Goal: Task Accomplishment & Management: Manage account settings

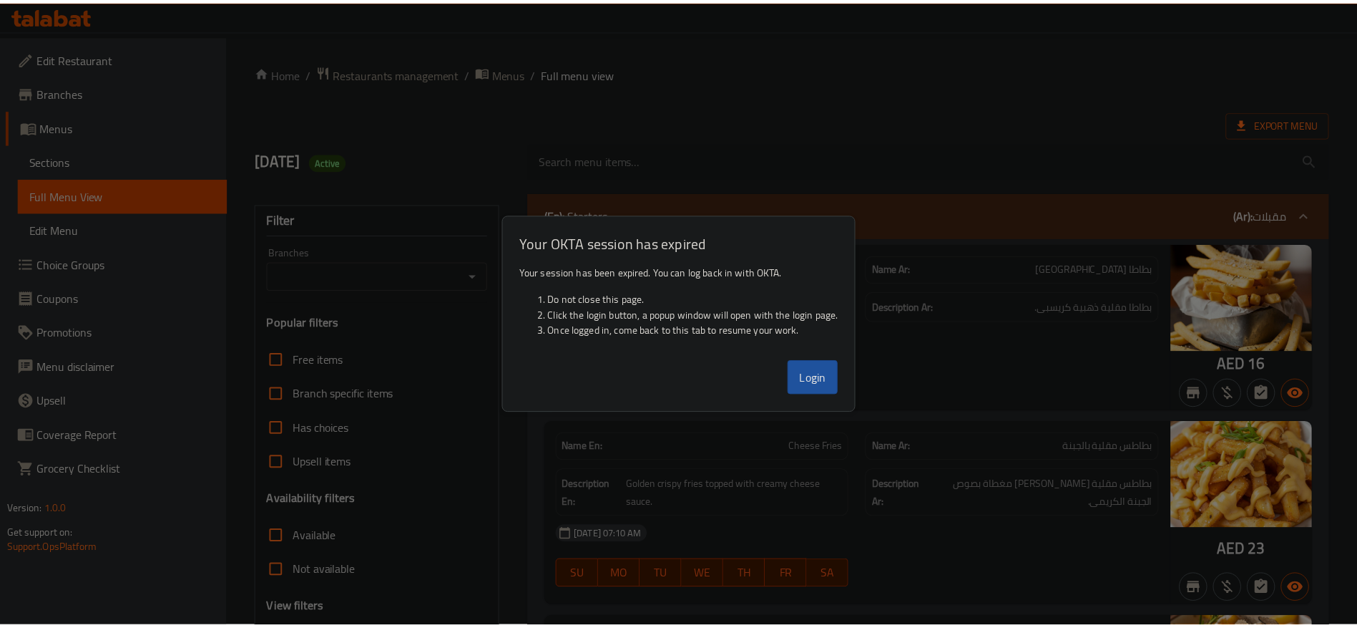
scroll to position [3760, 0]
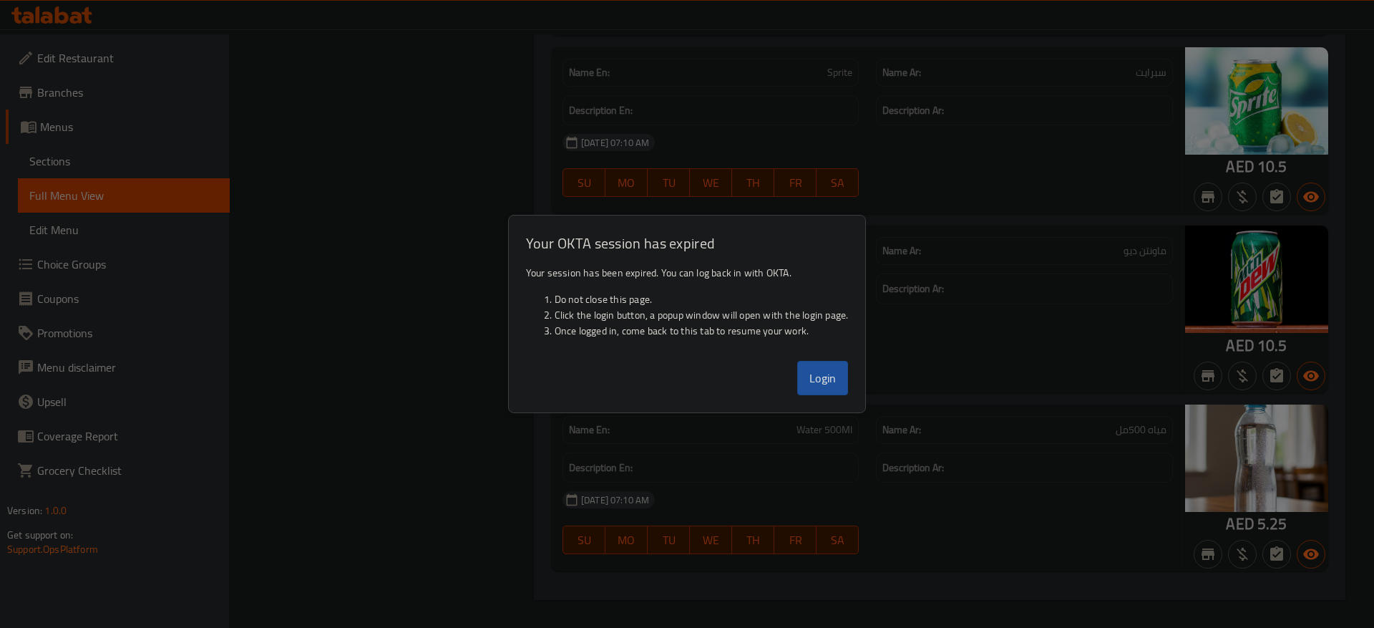
click at [831, 378] on button "Login" at bounding box center [823, 378] width 52 height 34
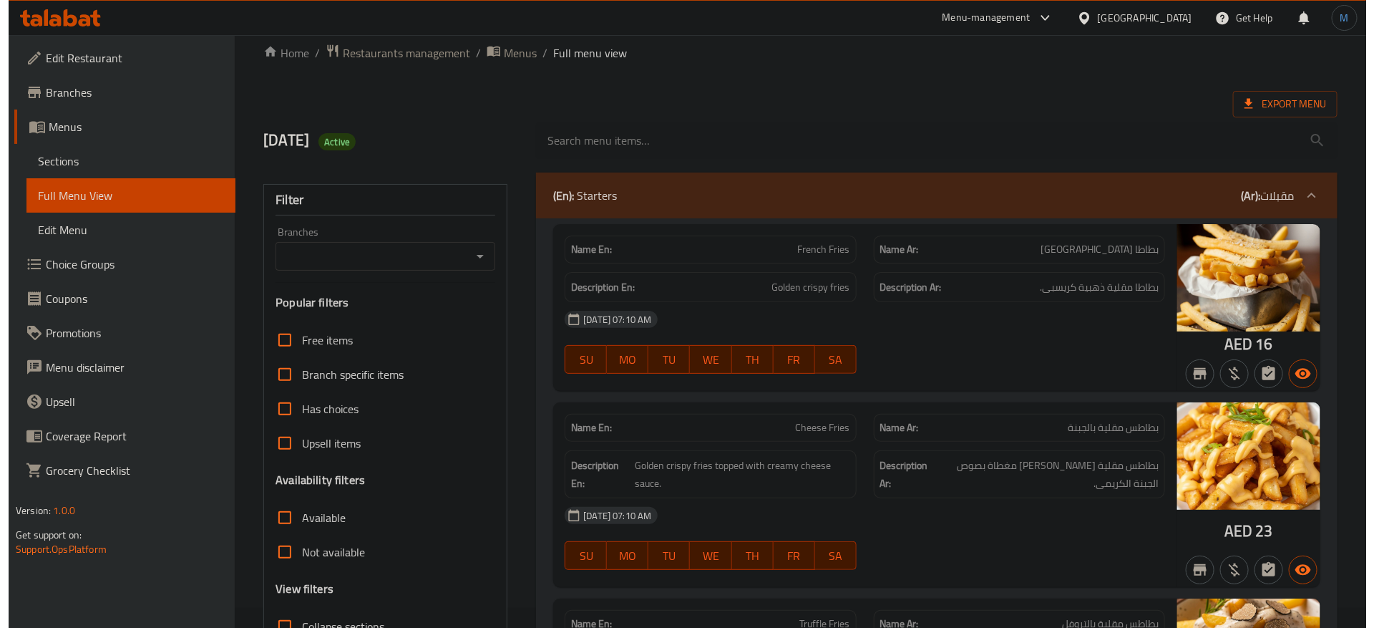
scroll to position [0, 0]
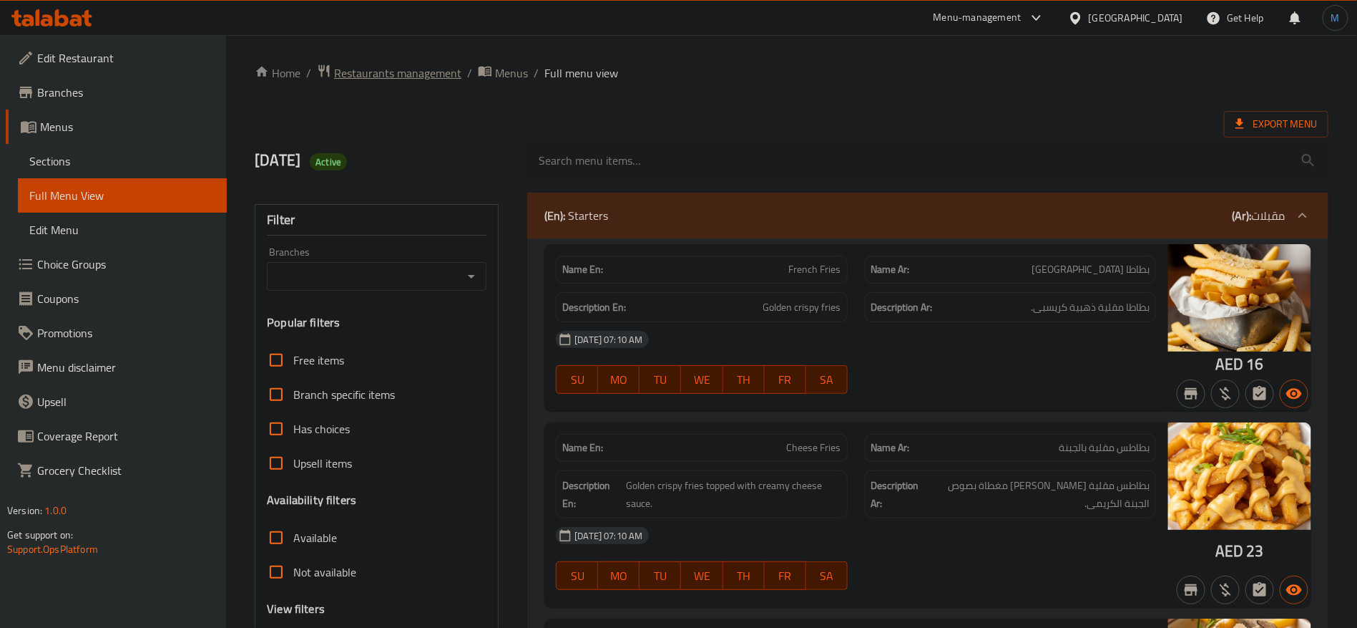
click at [373, 64] on span "Restaurants management" at bounding box center [397, 72] width 127 height 17
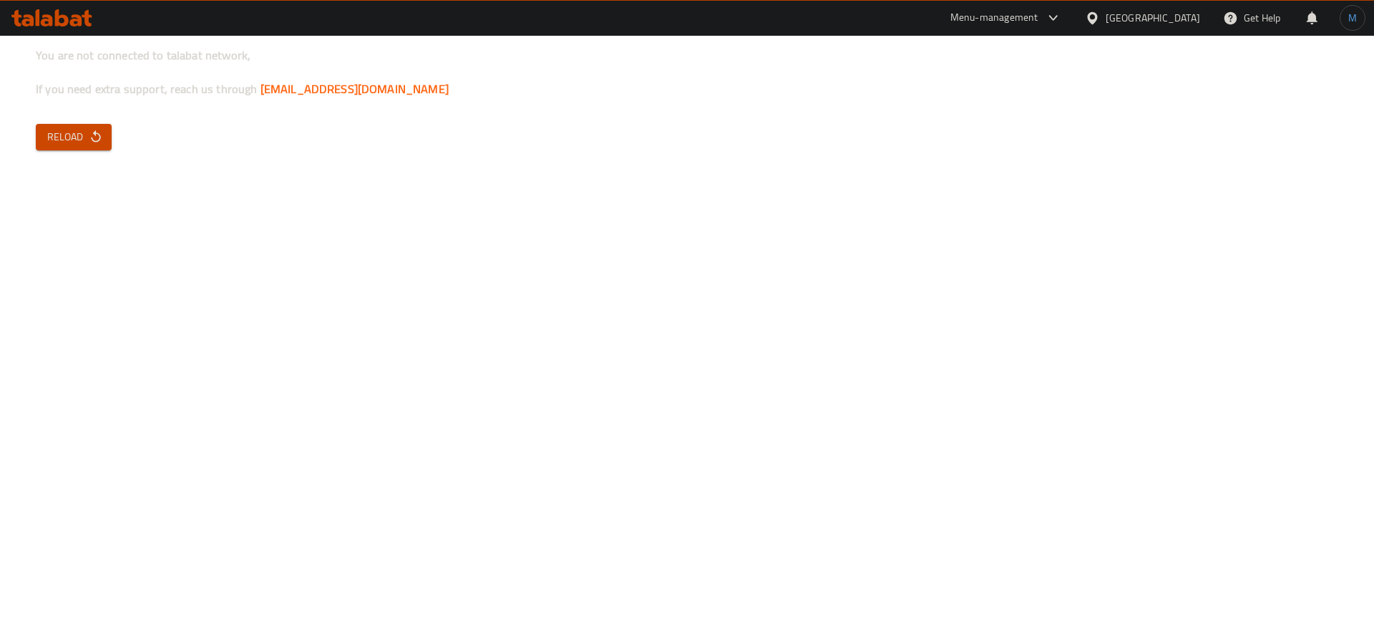
drag, startPoint x: 122, startPoint y: 139, endPoint x: 89, endPoint y: 137, distance: 32.2
click at [120, 139] on div "You are not connected to talabat network, If you need extra support, reach us t…" at bounding box center [687, 314] width 1374 height 628
click at [84, 137] on span "Reload" at bounding box center [73, 137] width 53 height 18
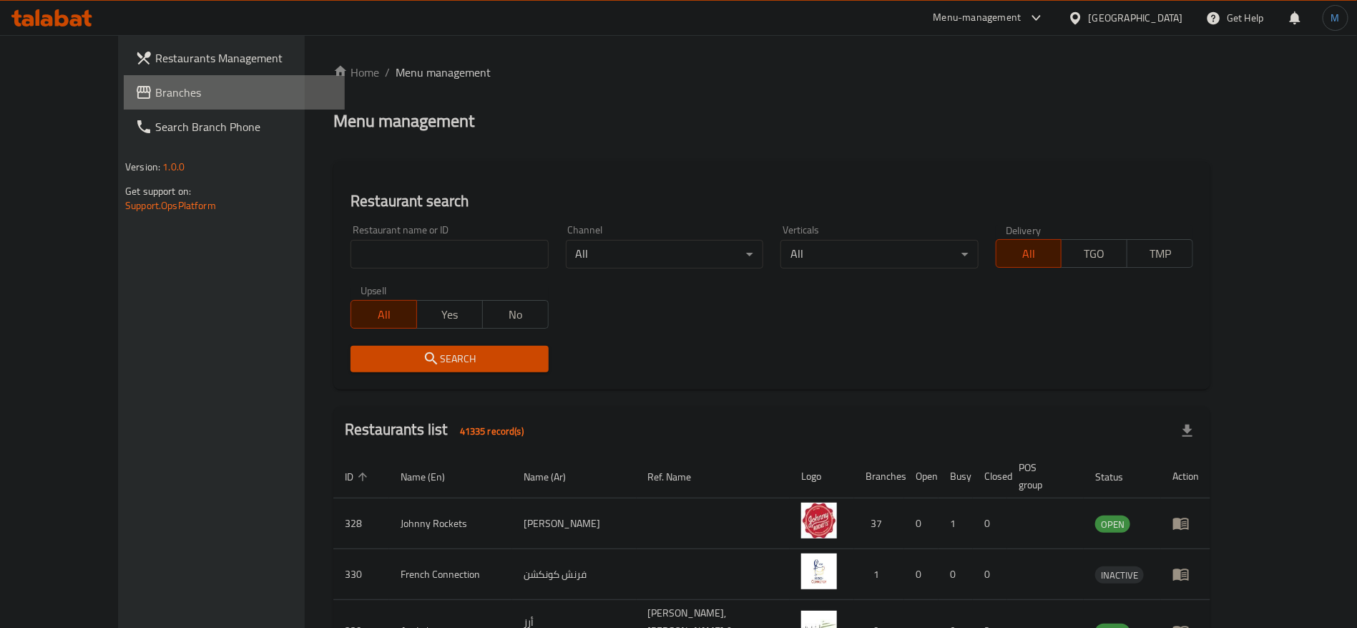
click at [155, 97] on span "Branches" at bounding box center [244, 92] width 178 height 17
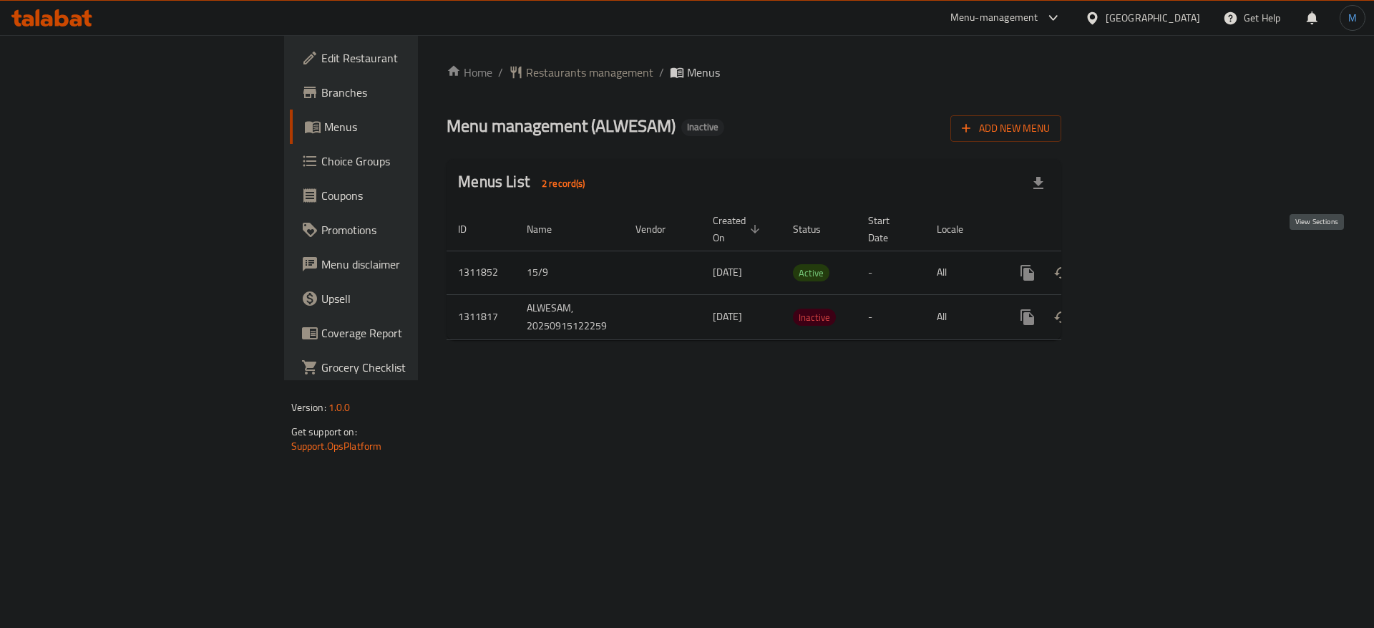
click at [1139, 264] on icon "enhanced table" at bounding box center [1130, 272] width 17 height 17
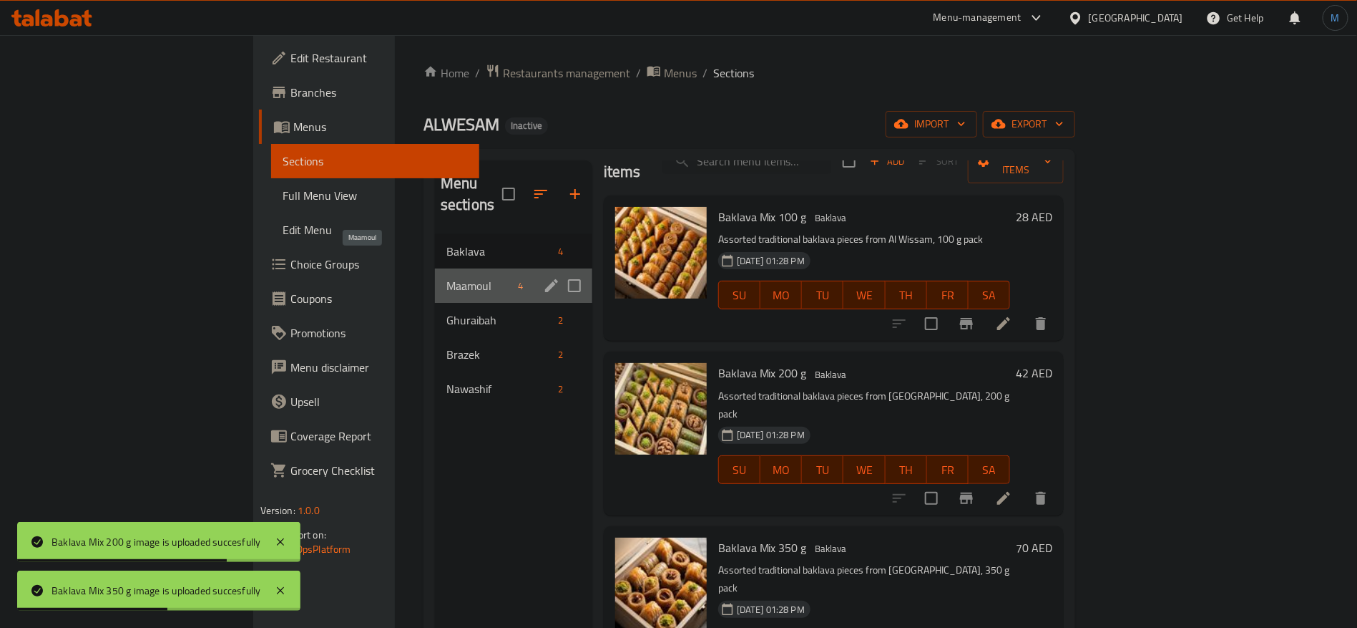
click at [447, 277] on span "Maamoul" at bounding box center [480, 285] width 67 height 17
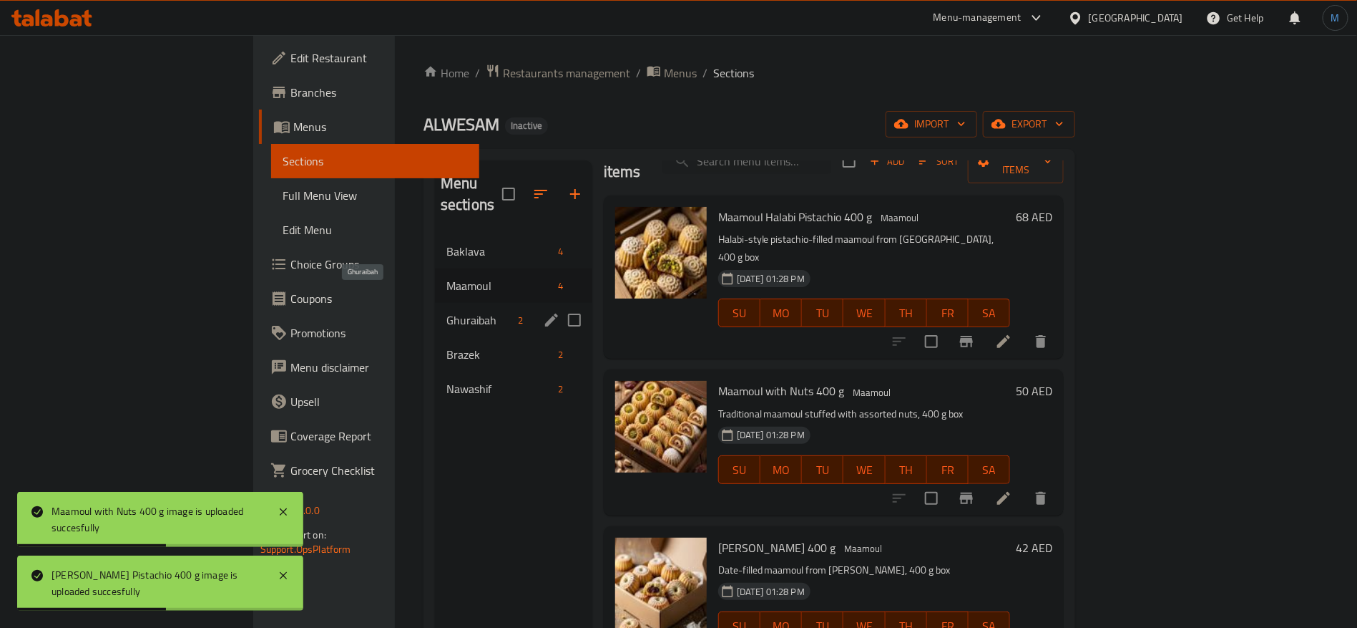
click at [447, 311] on span "Ghuraibah" at bounding box center [480, 319] width 67 height 17
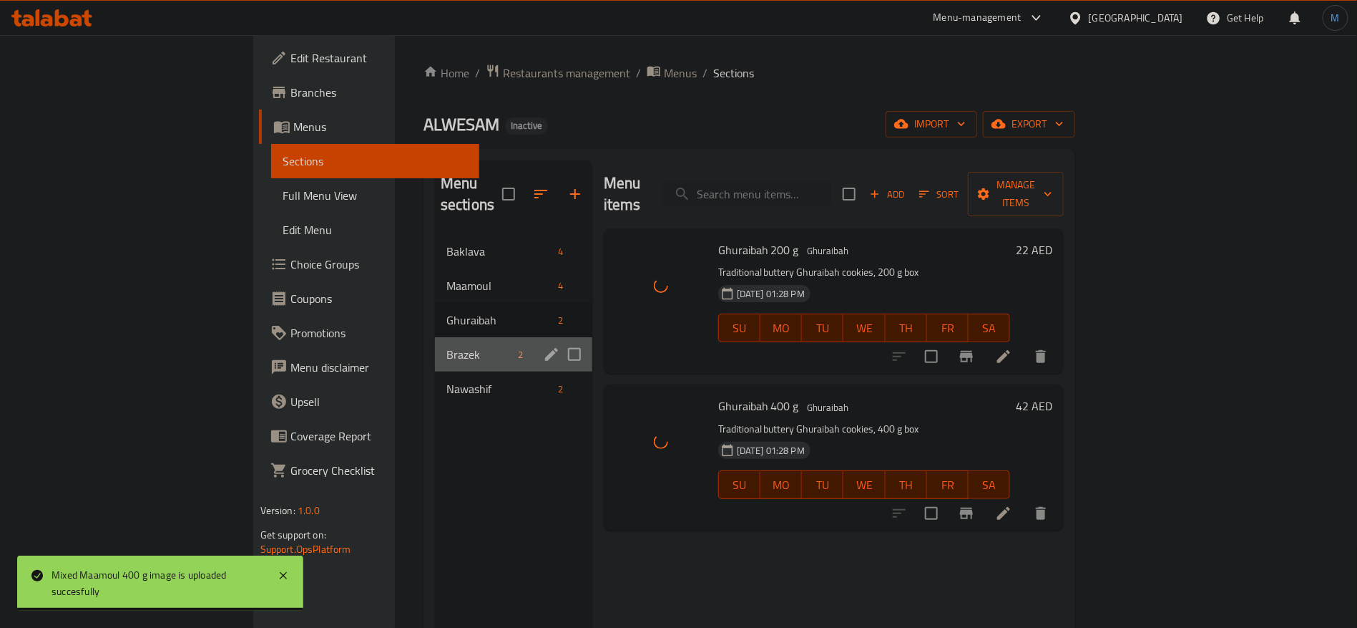
click at [435, 337] on div "Brazek 2" at bounding box center [513, 354] width 157 height 34
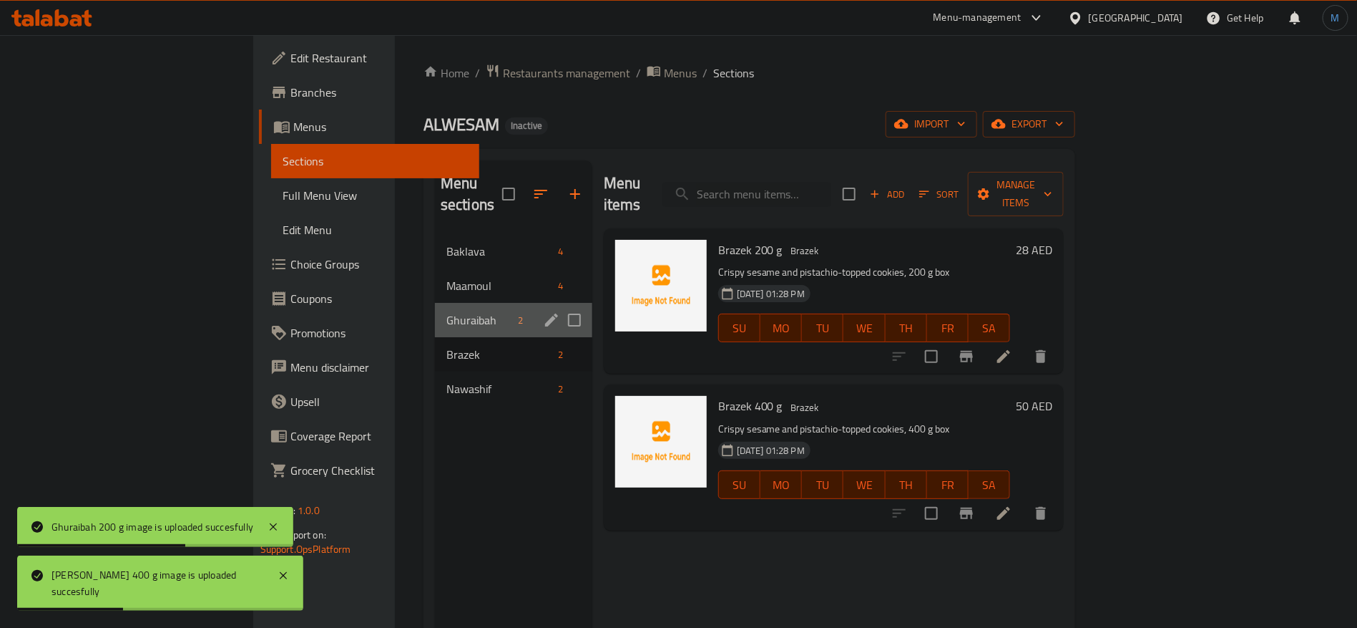
click at [435, 307] on div "Ghuraibah 2" at bounding box center [513, 320] width 157 height 34
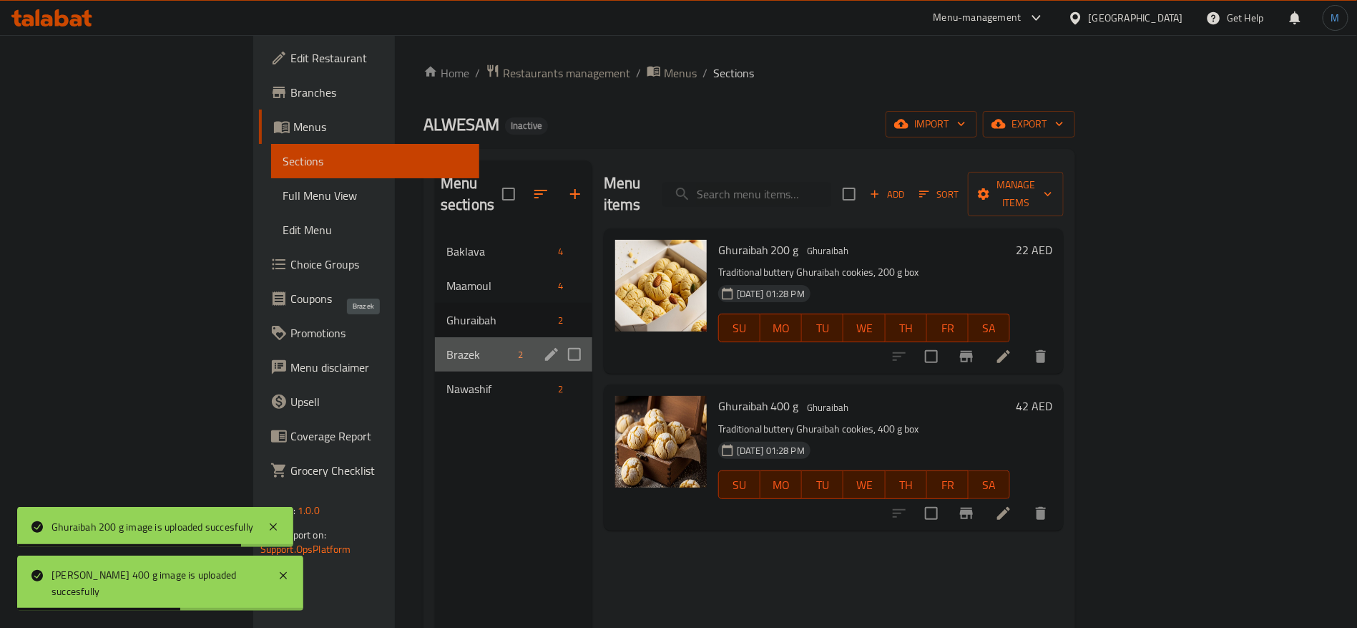
click at [447, 346] on span "Brazek" at bounding box center [480, 354] width 67 height 17
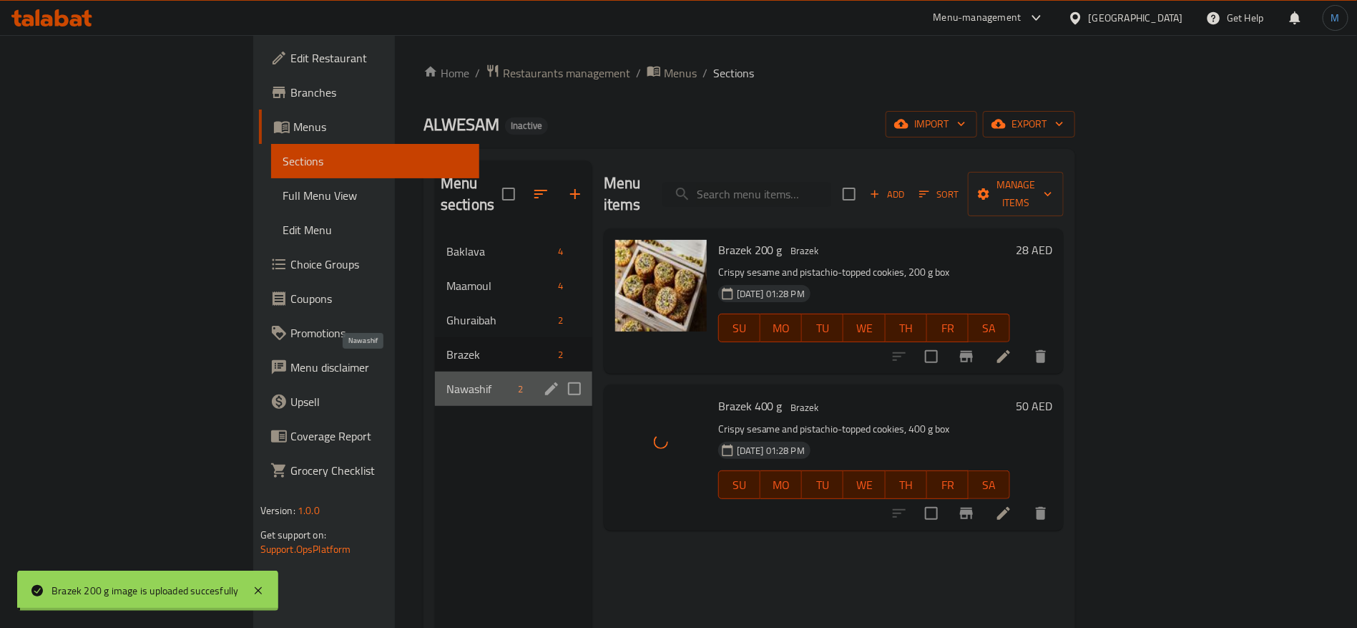
click at [447, 380] on span "Nawashif" at bounding box center [480, 388] width 67 height 17
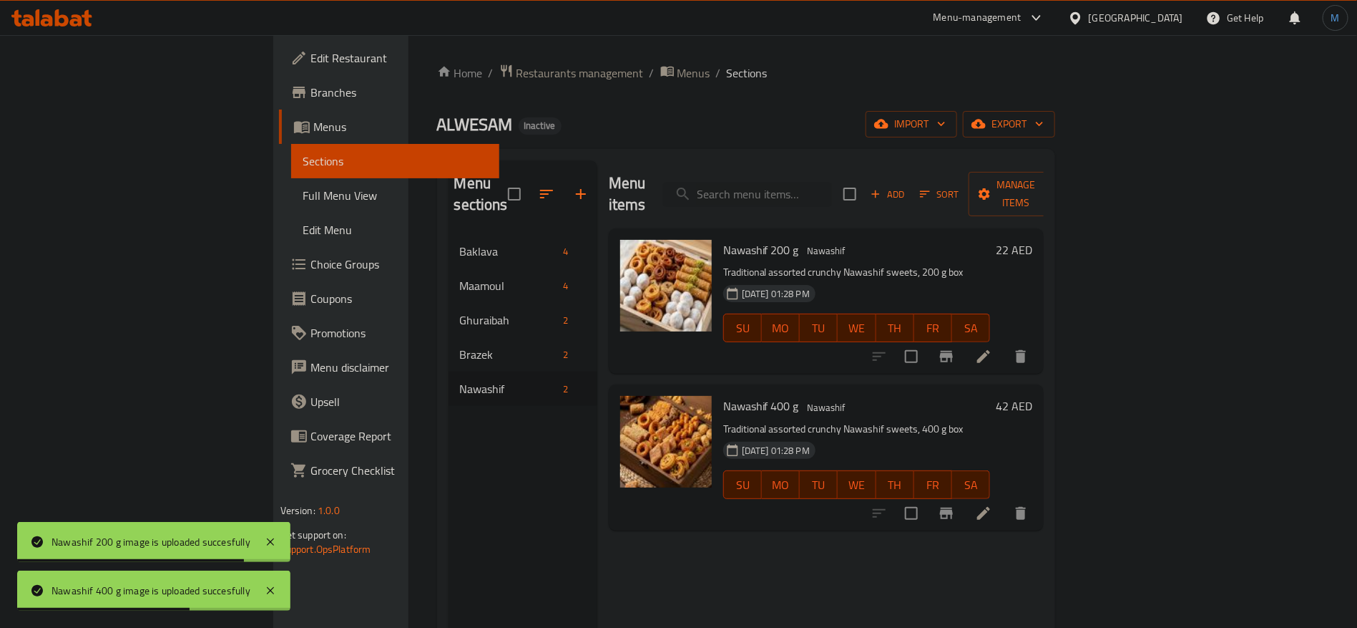
click at [303, 200] on span "Full Menu View" at bounding box center [396, 195] width 186 height 17
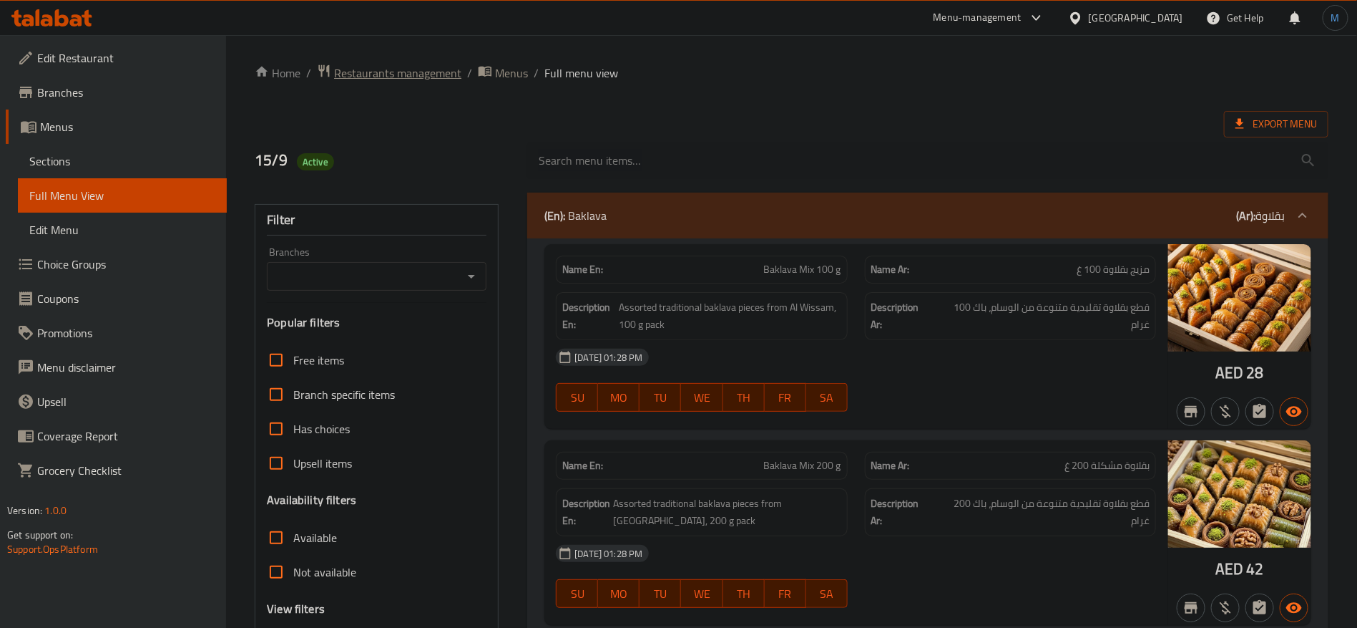
click at [453, 76] on span "Restaurants management" at bounding box center [397, 72] width 127 height 17
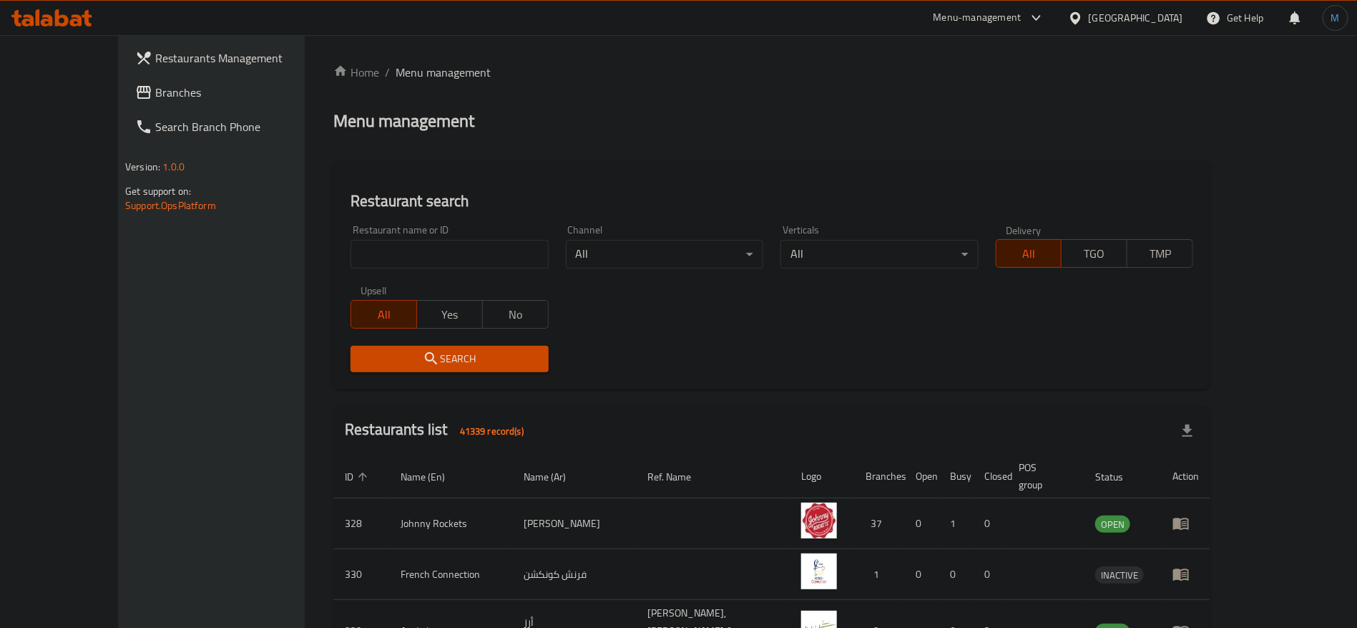
click at [155, 96] on span "Branches" at bounding box center [244, 92] width 178 height 17
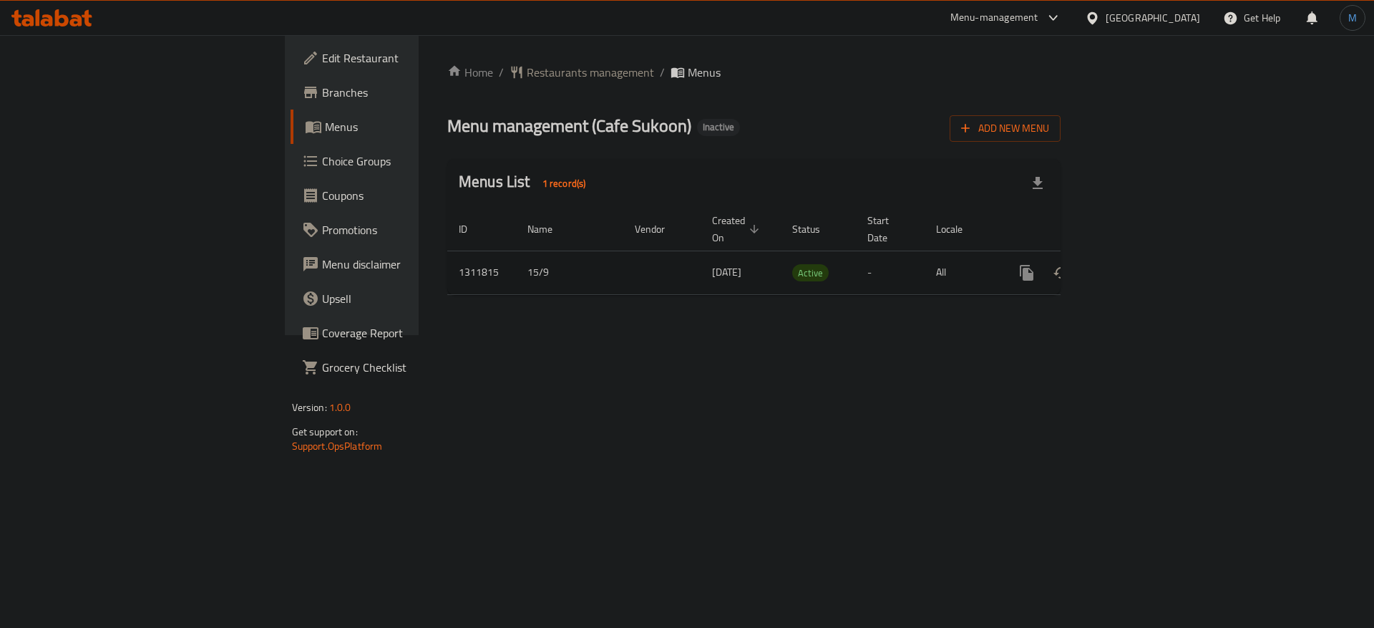
click at [1147, 265] on link "enhanced table" at bounding box center [1130, 272] width 34 height 34
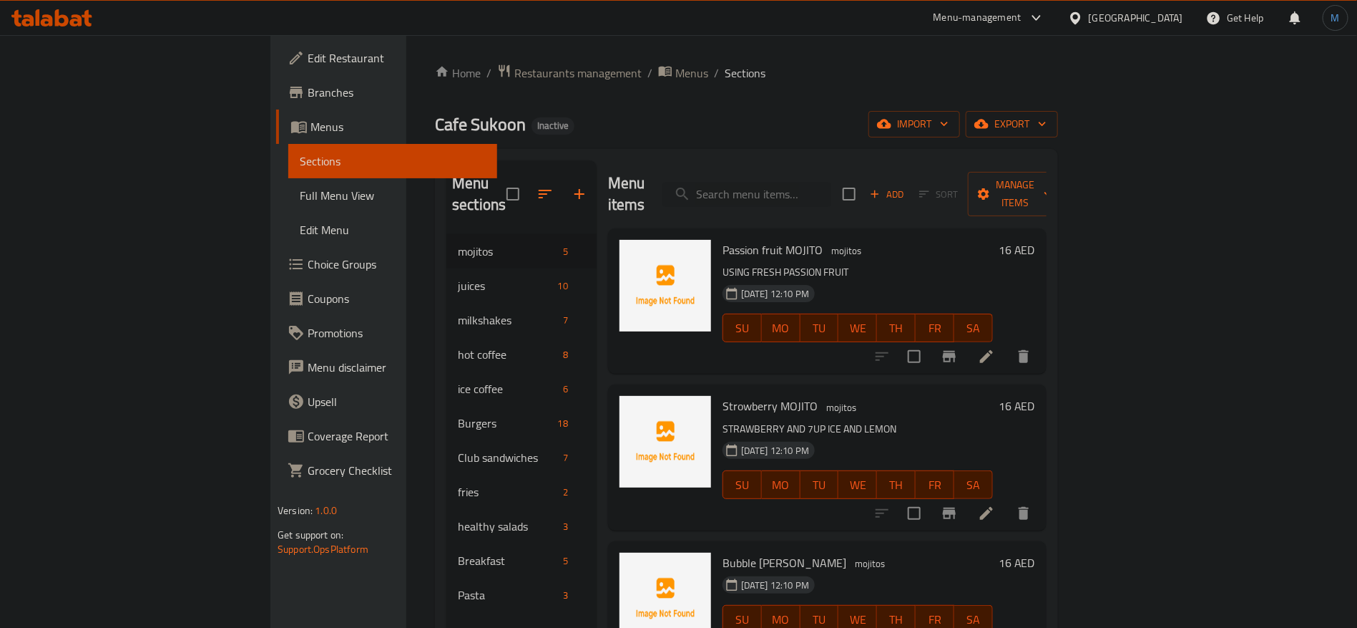
click at [741, 239] on span "Passion fruit MOJITO" at bounding box center [773, 249] width 100 height 21
copy h6 "MOJITO"
click at [723, 239] on span "Passion fruit MOJITO" at bounding box center [773, 249] width 100 height 21
drag, startPoint x: 683, startPoint y: 230, endPoint x: 699, endPoint y: 225, distance: 16.3
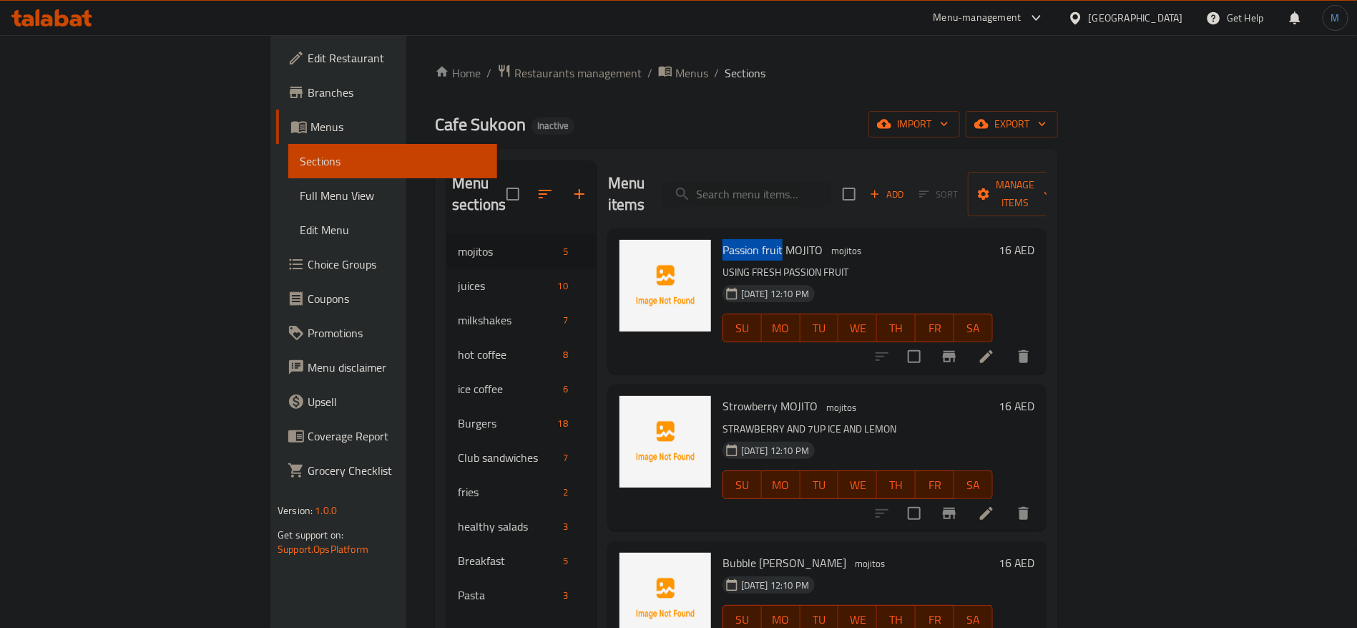
click at [723, 239] on span "Passion fruit MOJITO" at bounding box center [773, 249] width 100 height 21
copy span "Passion fruit"
click at [816, 263] on p "USING FRESH PASSION FRUIT" at bounding box center [858, 272] width 270 height 18
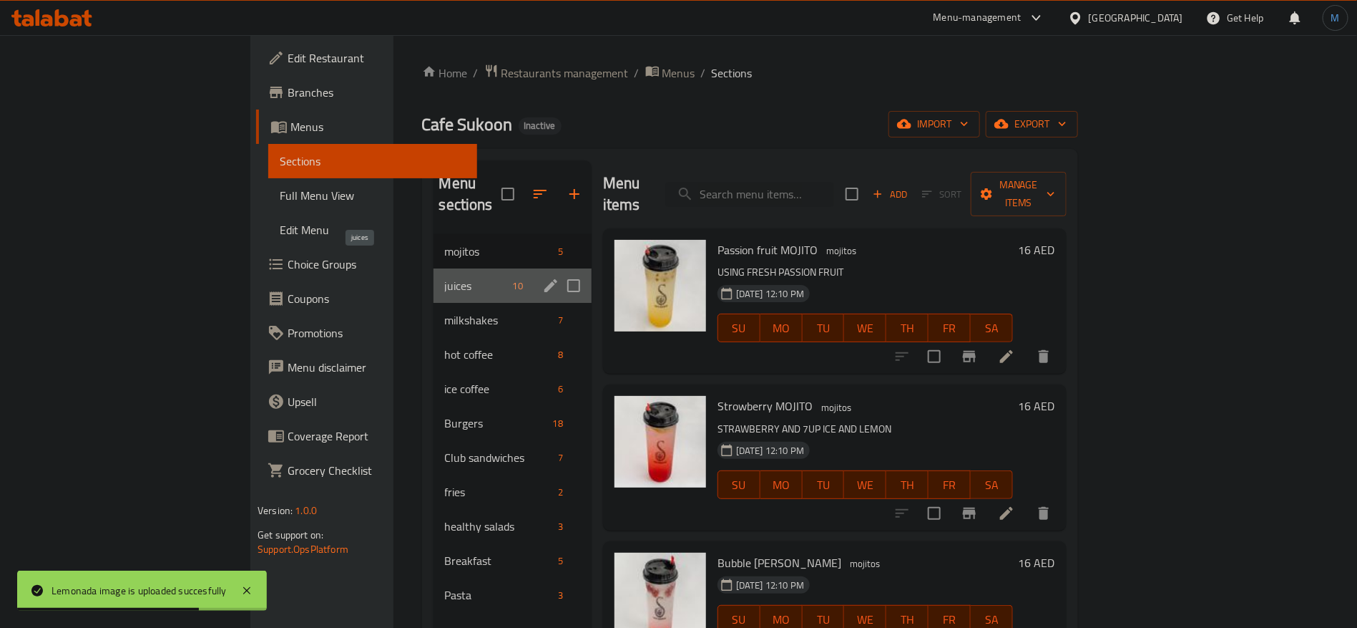
click at [445, 277] on span "juices" at bounding box center [476, 285] width 62 height 17
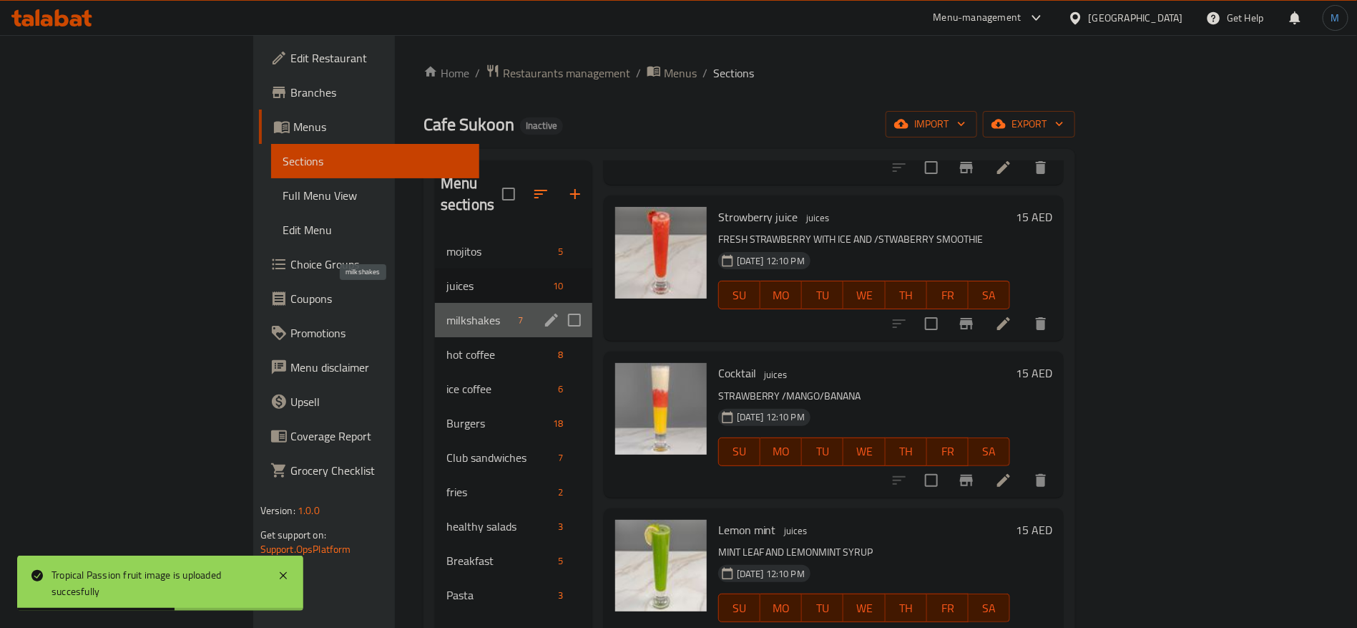
click at [447, 311] on span "milkshakes" at bounding box center [480, 319] width 67 height 17
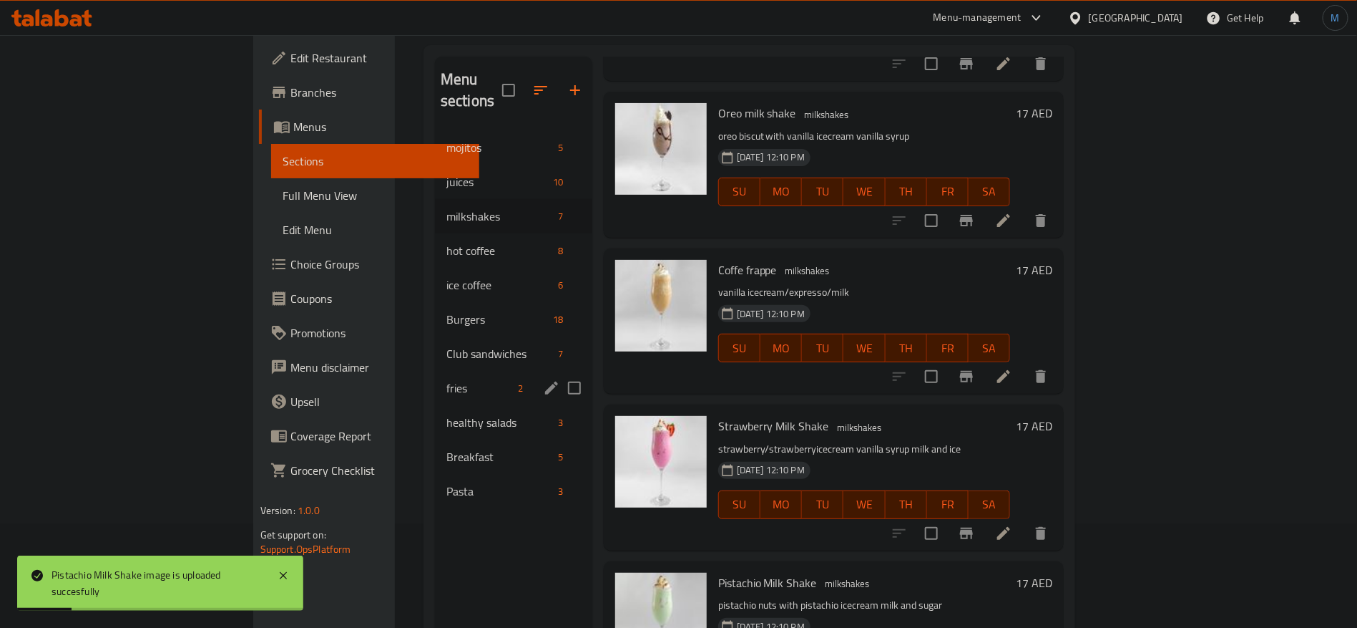
scroll to position [93, 0]
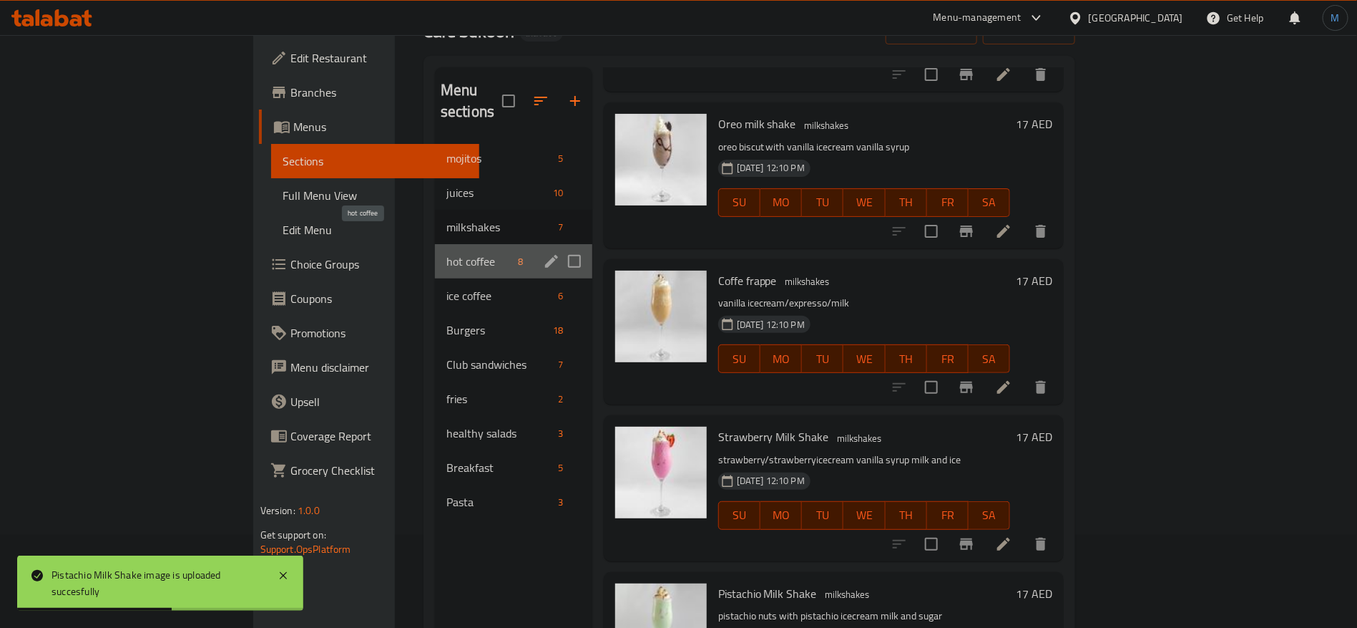
click at [447, 253] on span "hot coffee" at bounding box center [480, 261] width 67 height 17
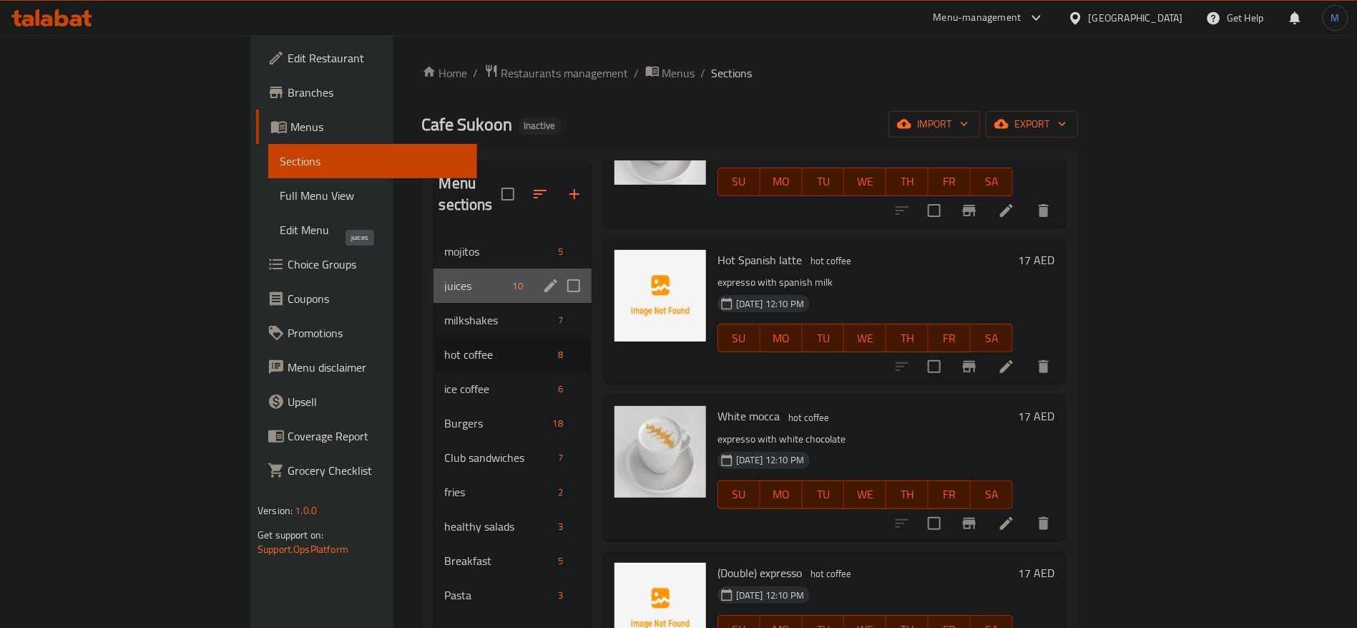
click at [445, 277] on span "juices" at bounding box center [476, 285] width 62 height 17
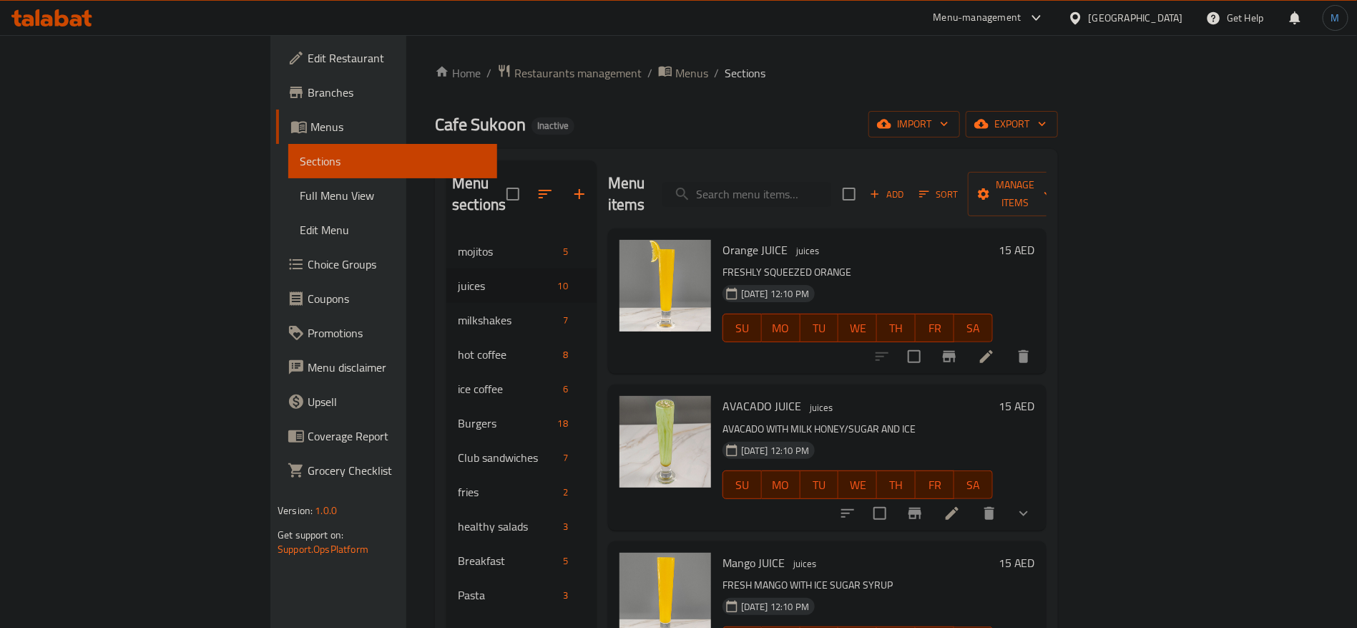
scroll to position [215, 0]
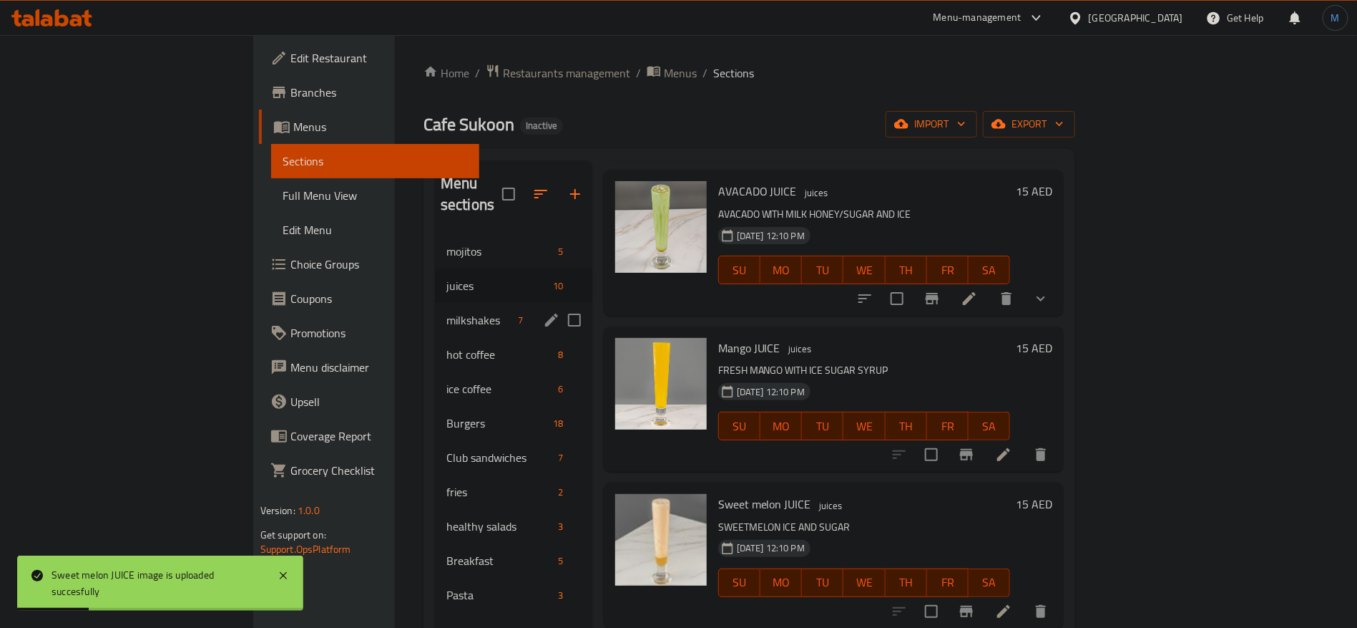
click at [435, 308] on div "milkshakes 7" at bounding box center [513, 320] width 157 height 34
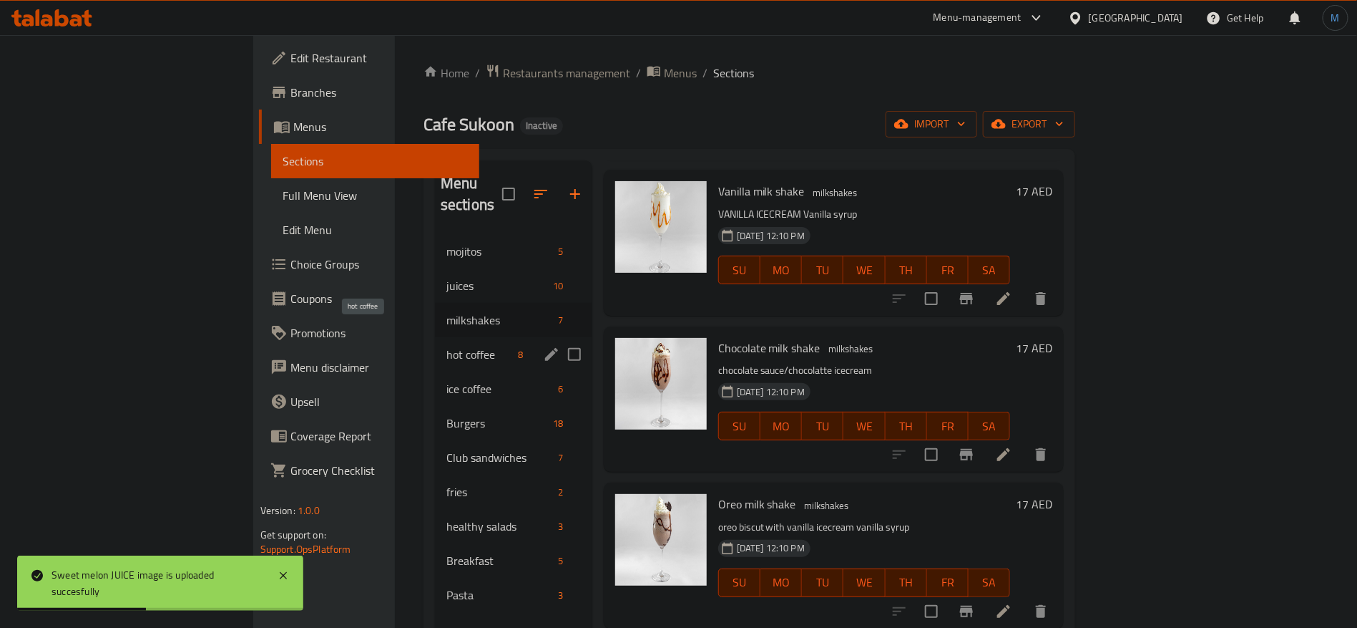
click at [447, 346] on span "hot coffee" at bounding box center [480, 354] width 67 height 17
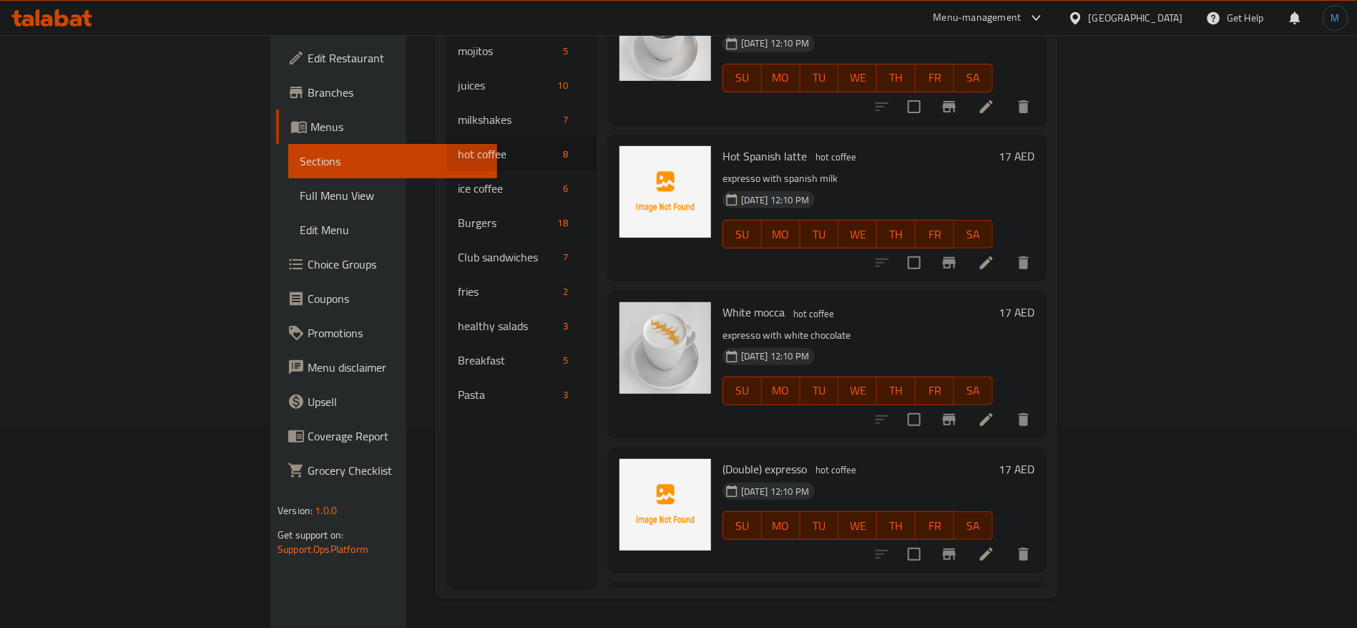
scroll to position [508, 0]
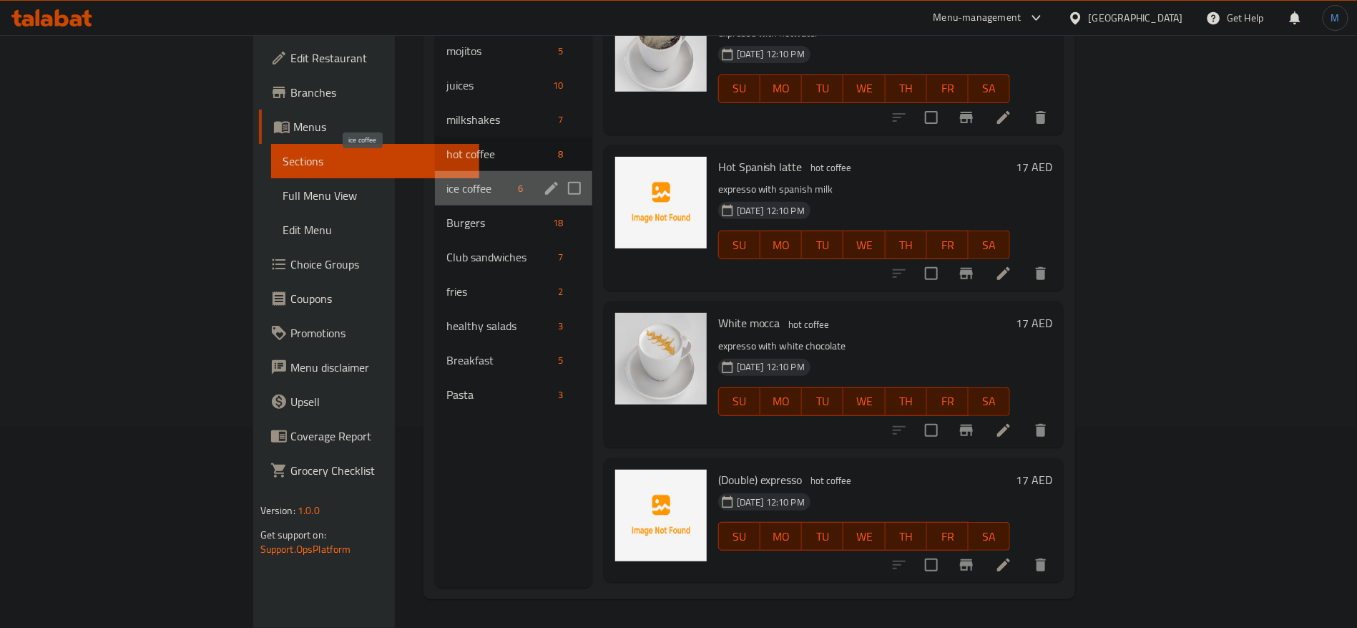
click at [447, 180] on span "ice coffee" at bounding box center [480, 188] width 67 height 17
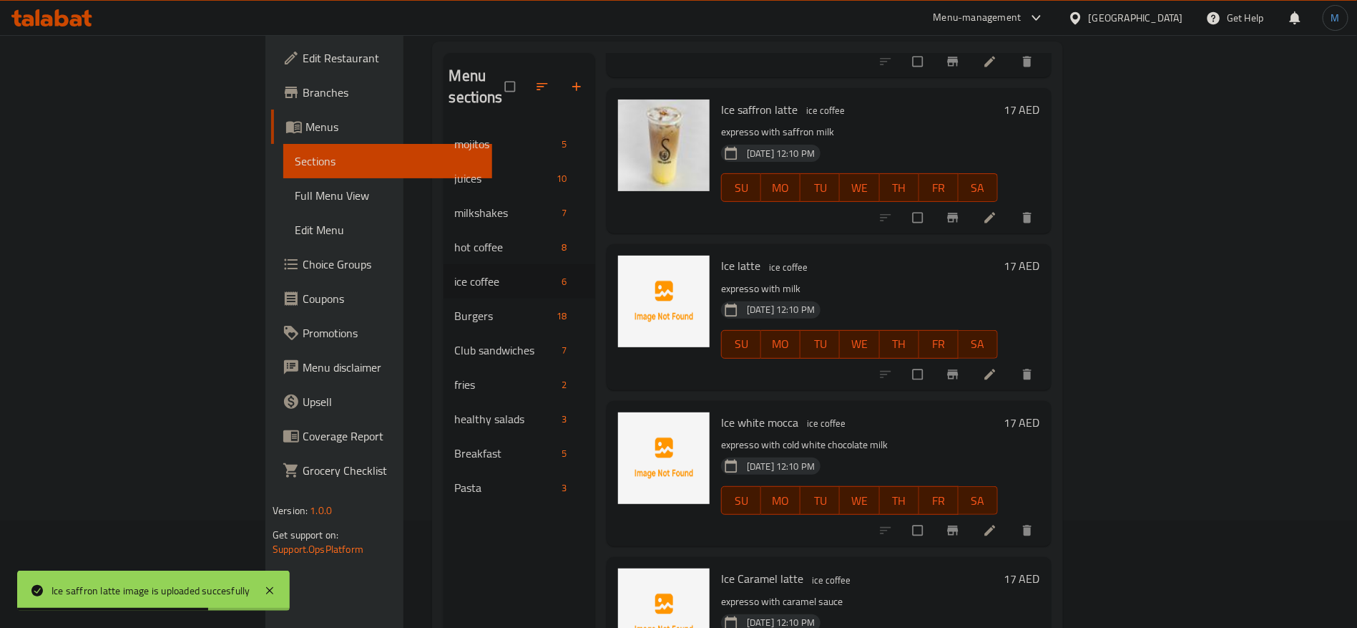
scroll to position [200, 0]
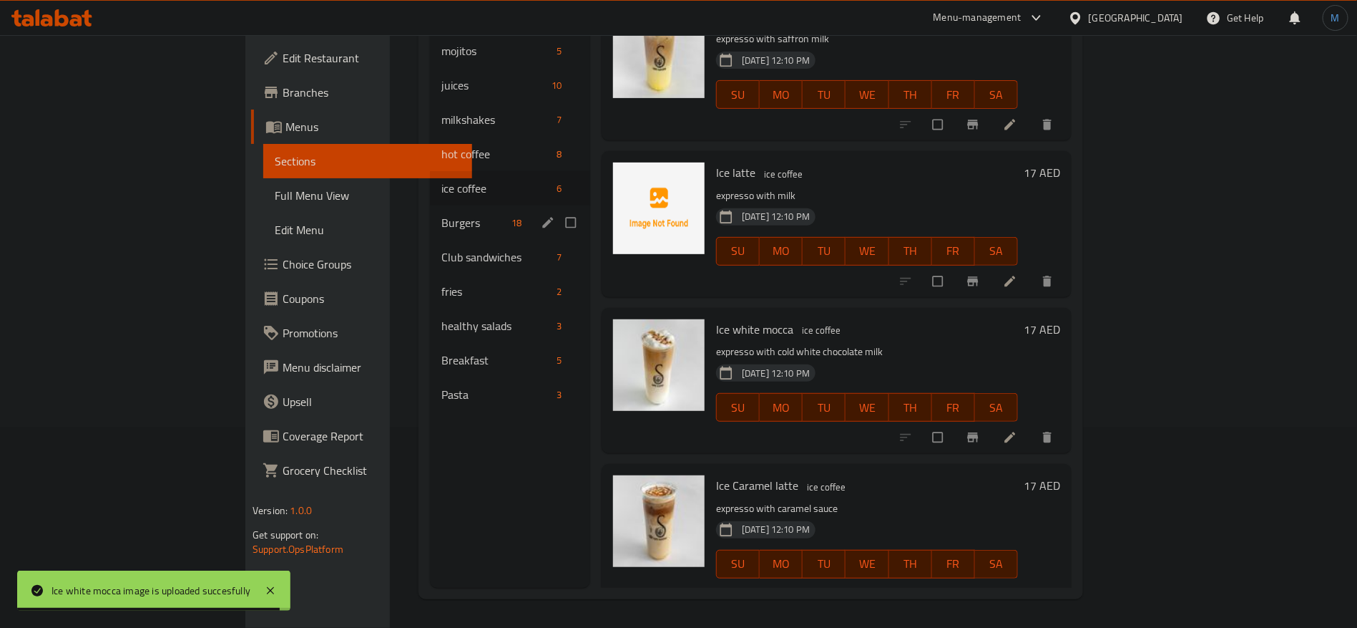
click at [430, 210] on div "Burgers 18" at bounding box center [510, 222] width 160 height 34
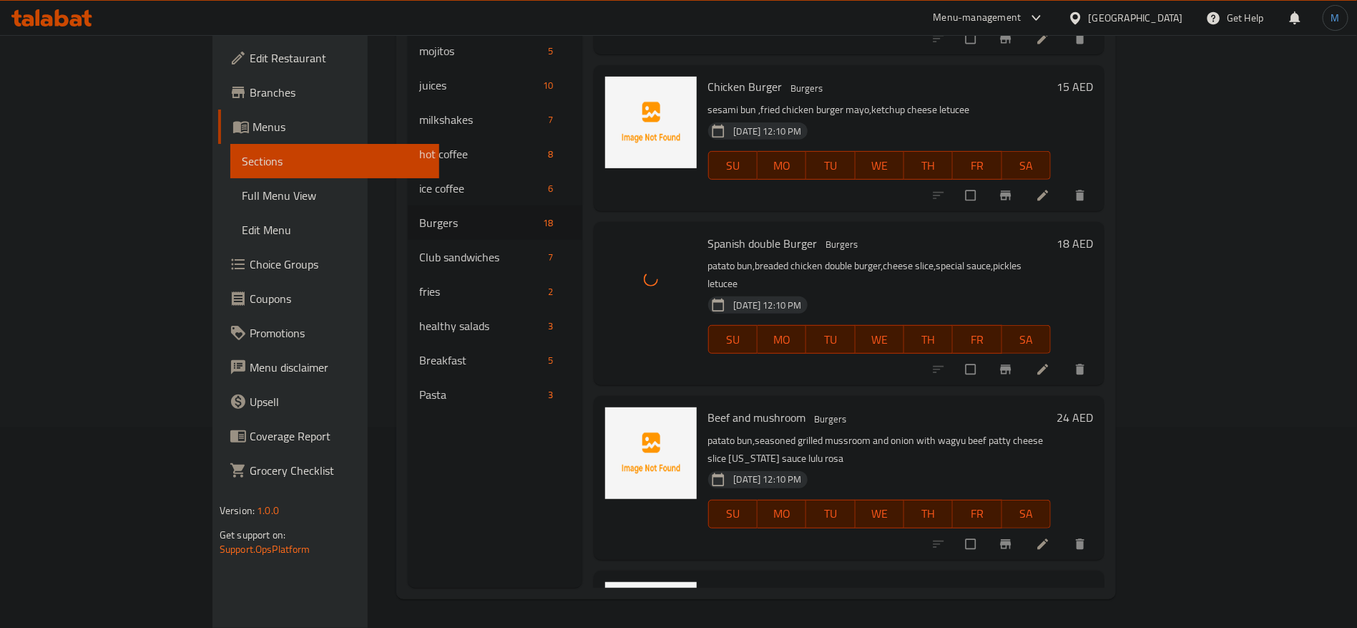
scroll to position [2200, 0]
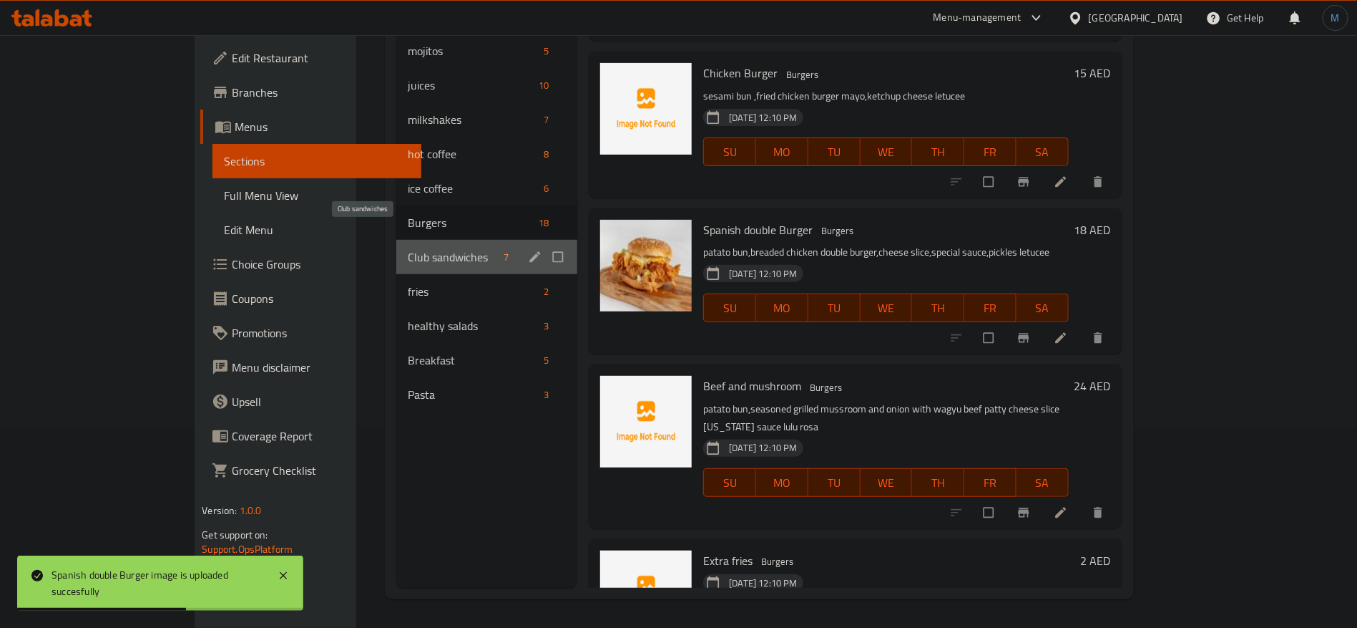
click at [408, 248] on span "Club sandwiches" at bounding box center [453, 256] width 91 height 17
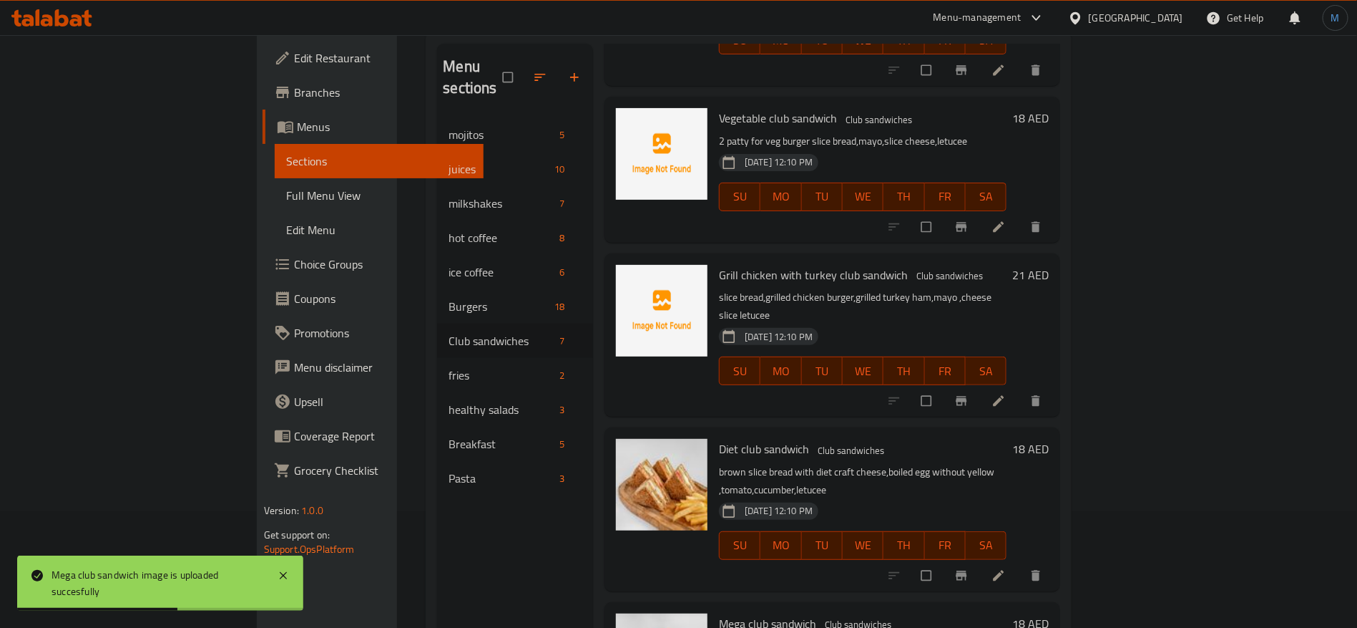
scroll to position [200, 0]
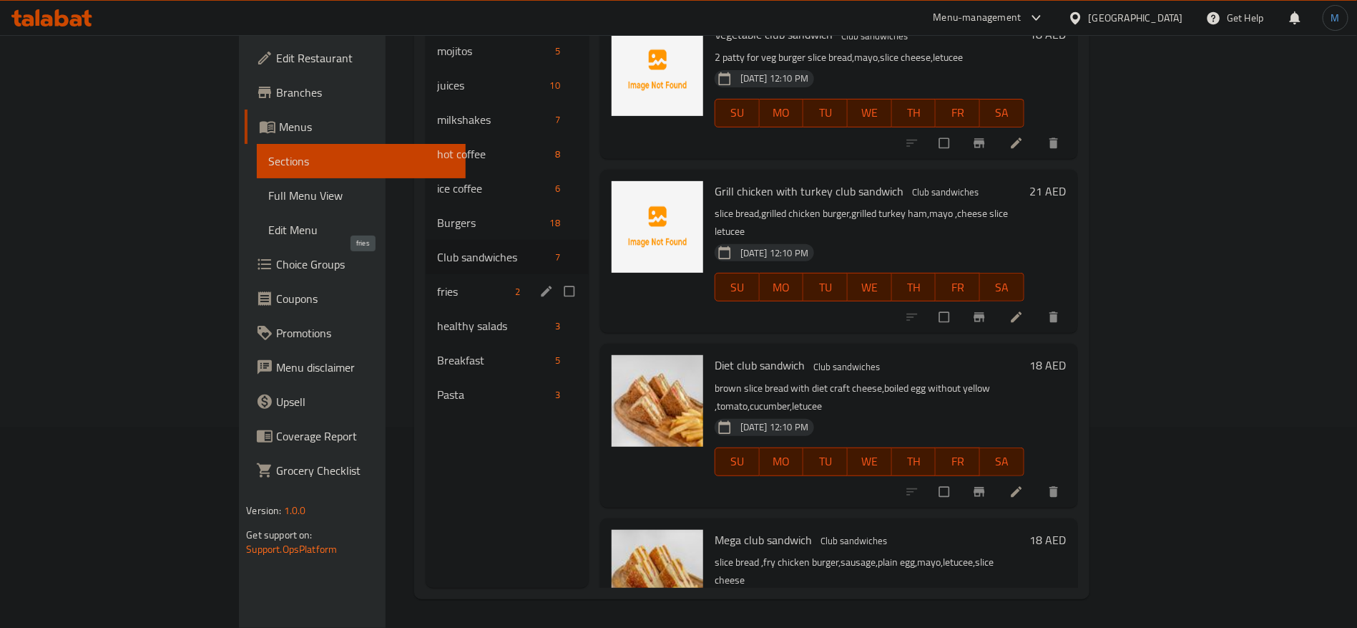
click at [437, 283] on span "fries" at bounding box center [473, 291] width 72 height 17
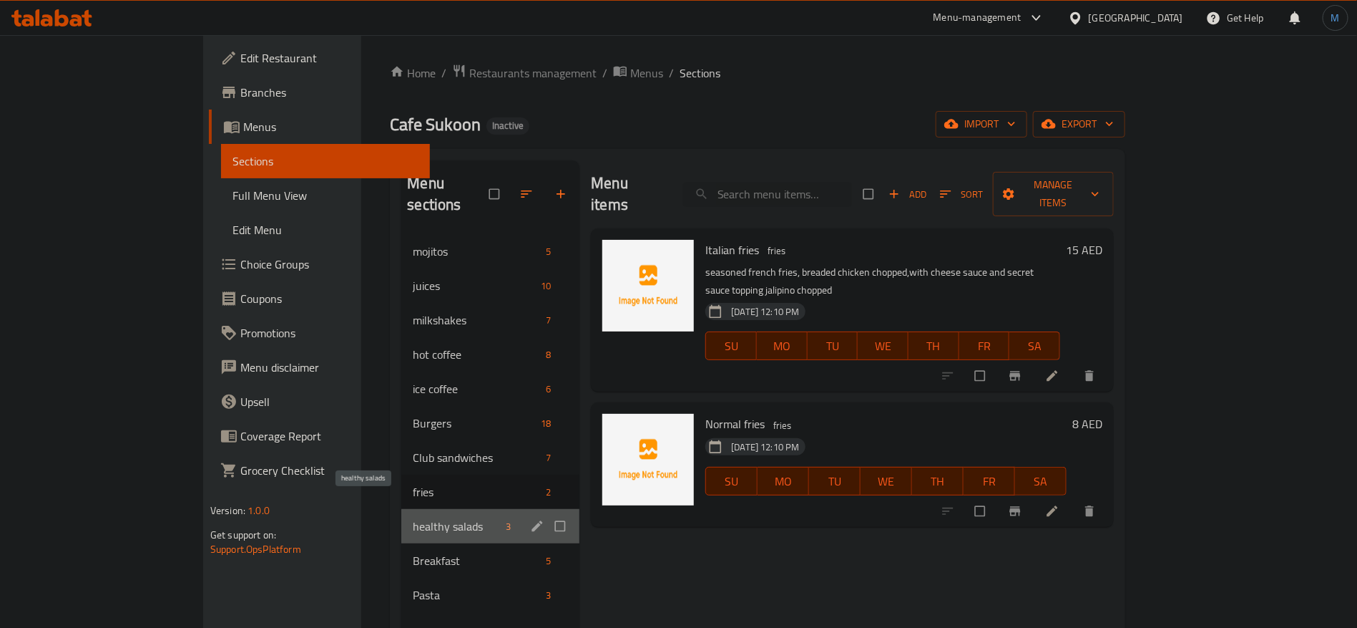
click at [413, 517] on span "healthy salads" at bounding box center [456, 525] width 87 height 17
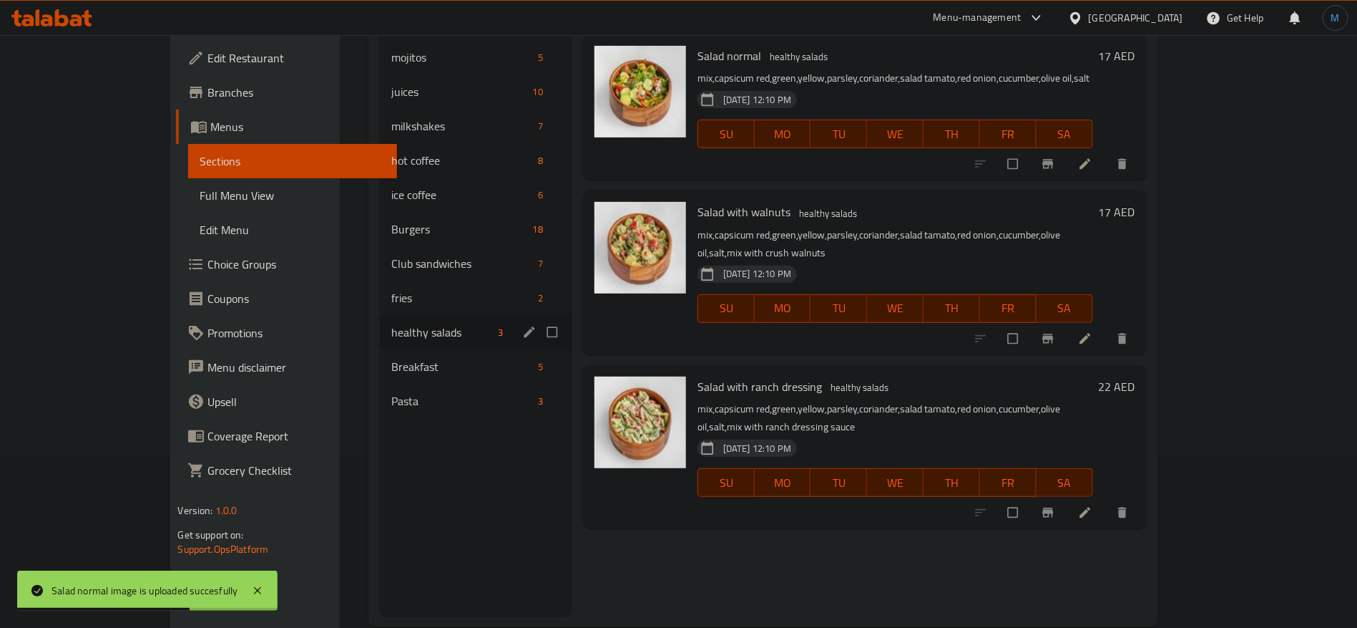
scroll to position [200, 0]
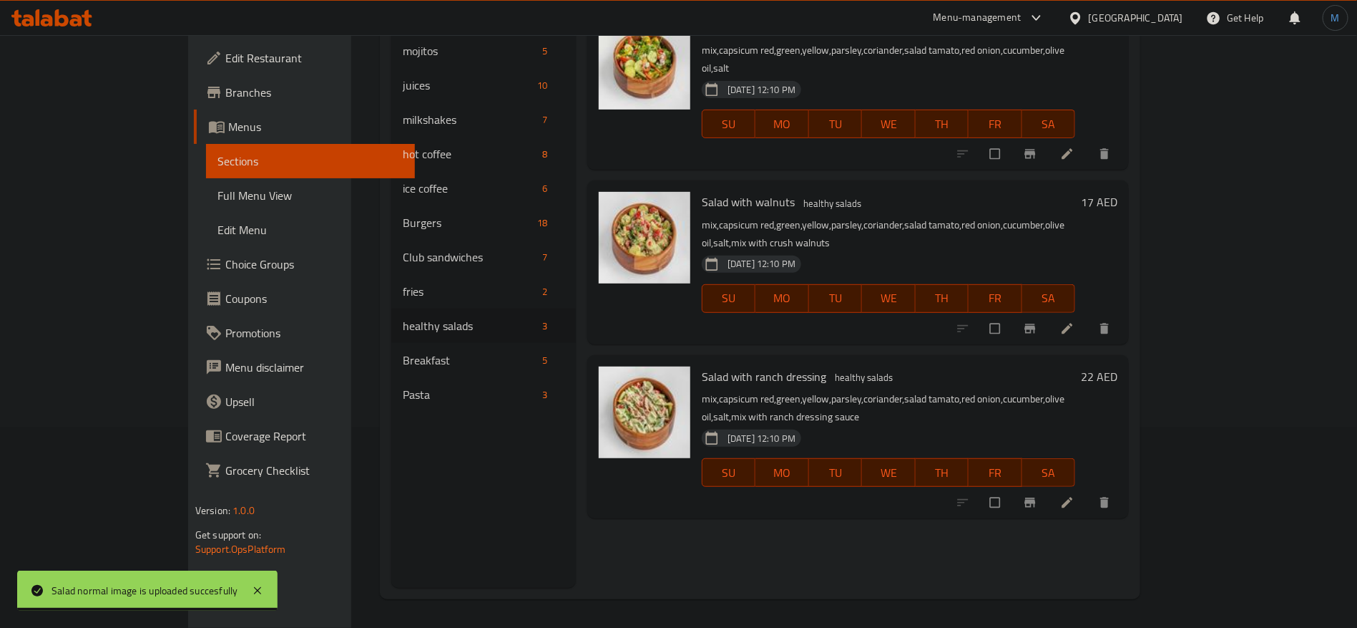
click at [391, 535] on div "Menu sections mojitos 5 juices 10 milkshakes 7 hot coffee 8 ice coffee 6 Burger…" at bounding box center [483, 274] width 185 height 628
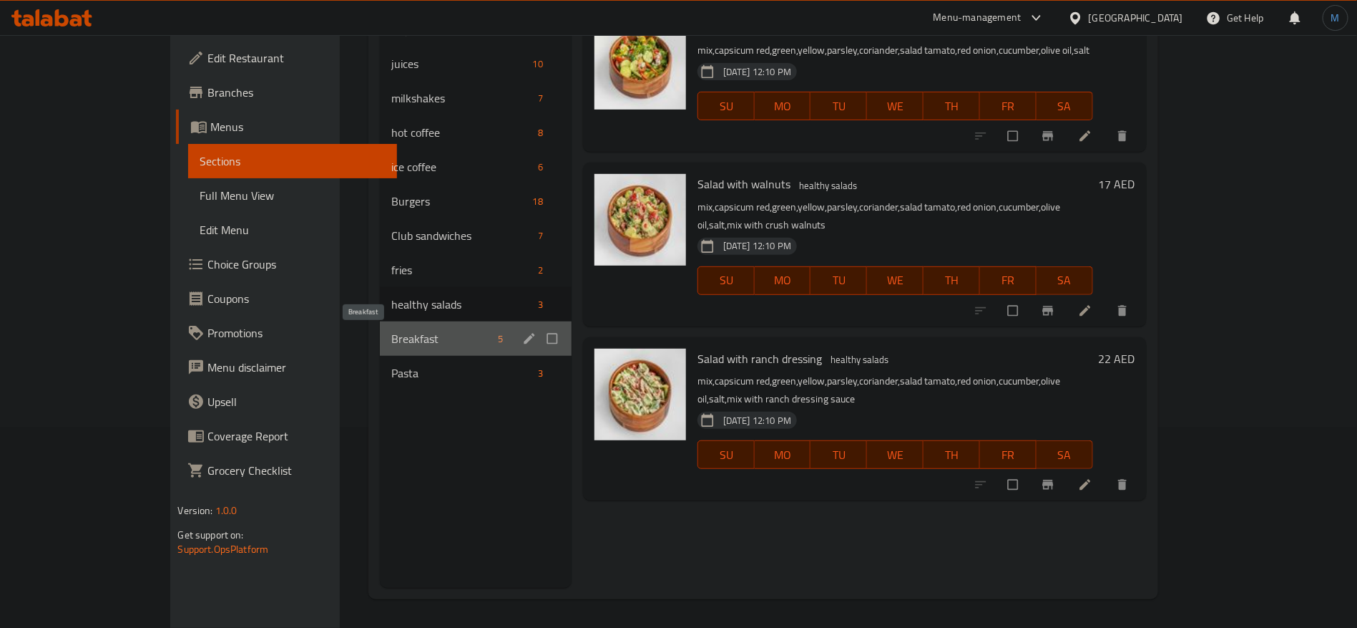
click at [391, 334] on span "Breakfast" at bounding box center [441, 338] width 101 height 17
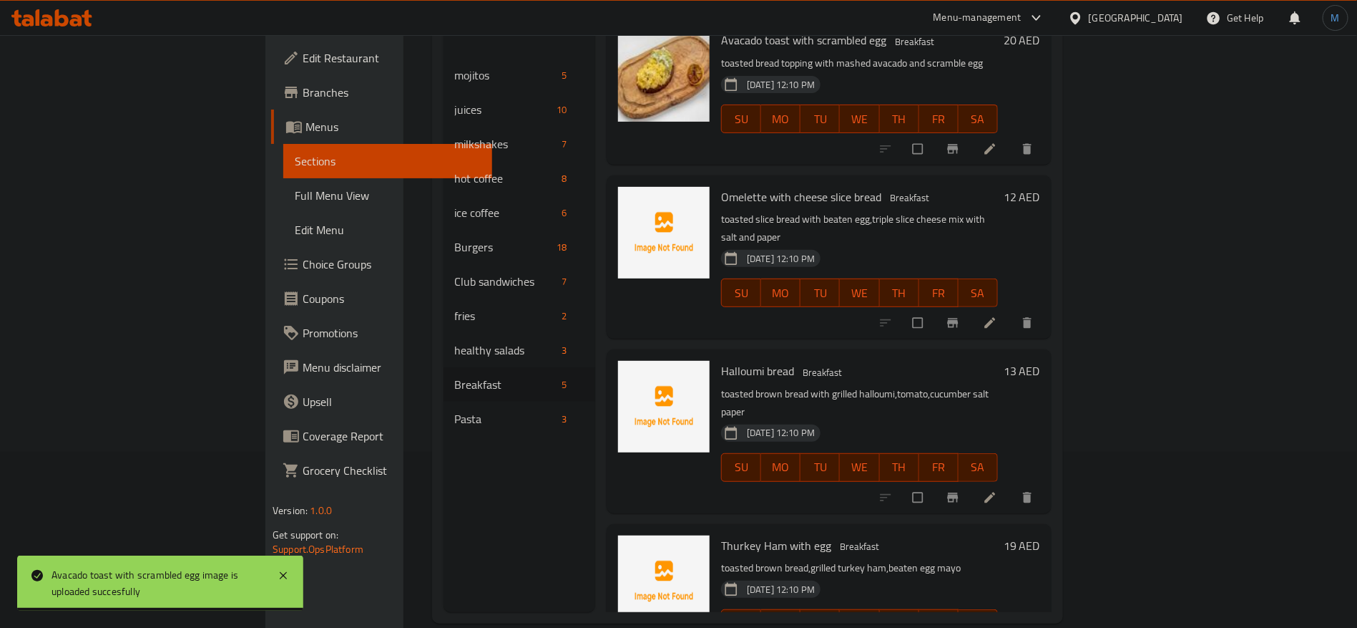
scroll to position [200, 0]
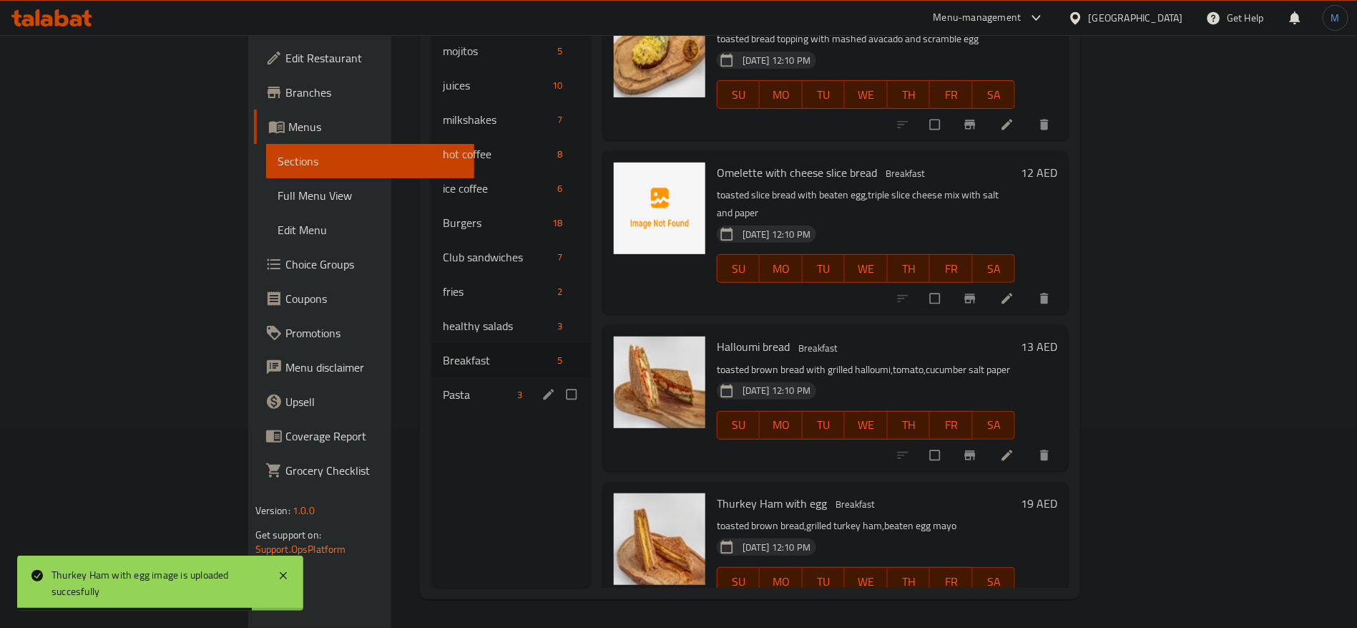
click at [443, 386] on span "Pasta" at bounding box center [477, 394] width 69 height 17
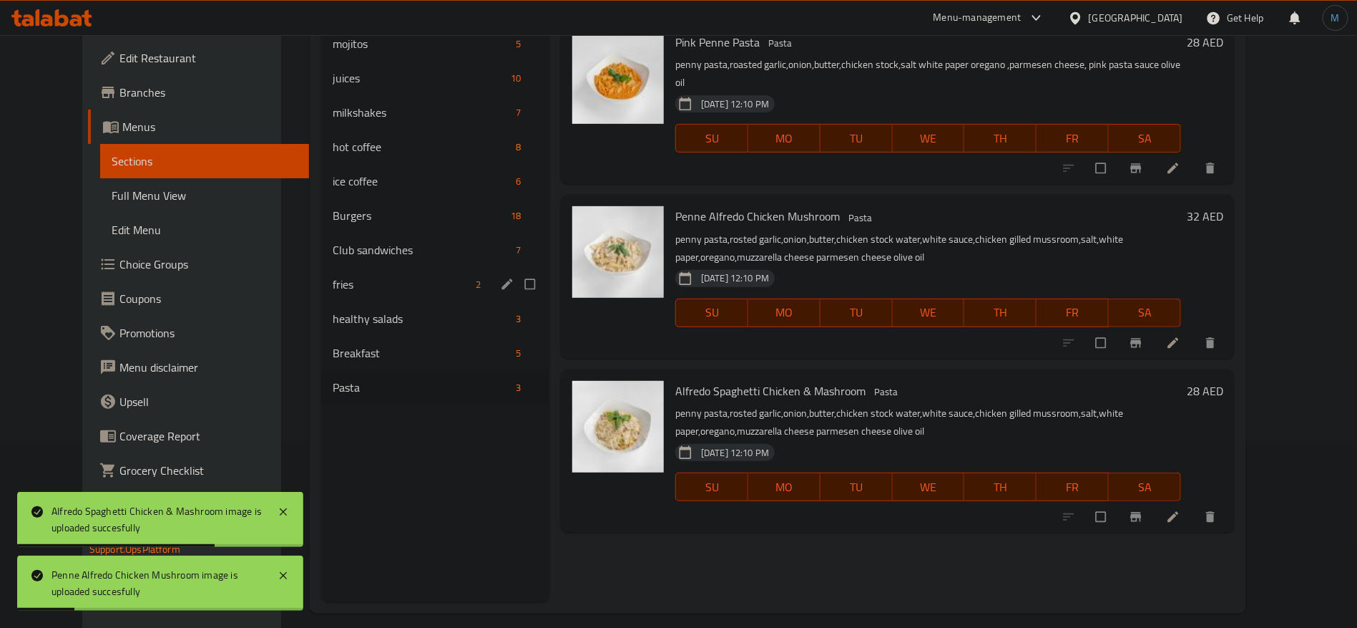
scroll to position [200, 0]
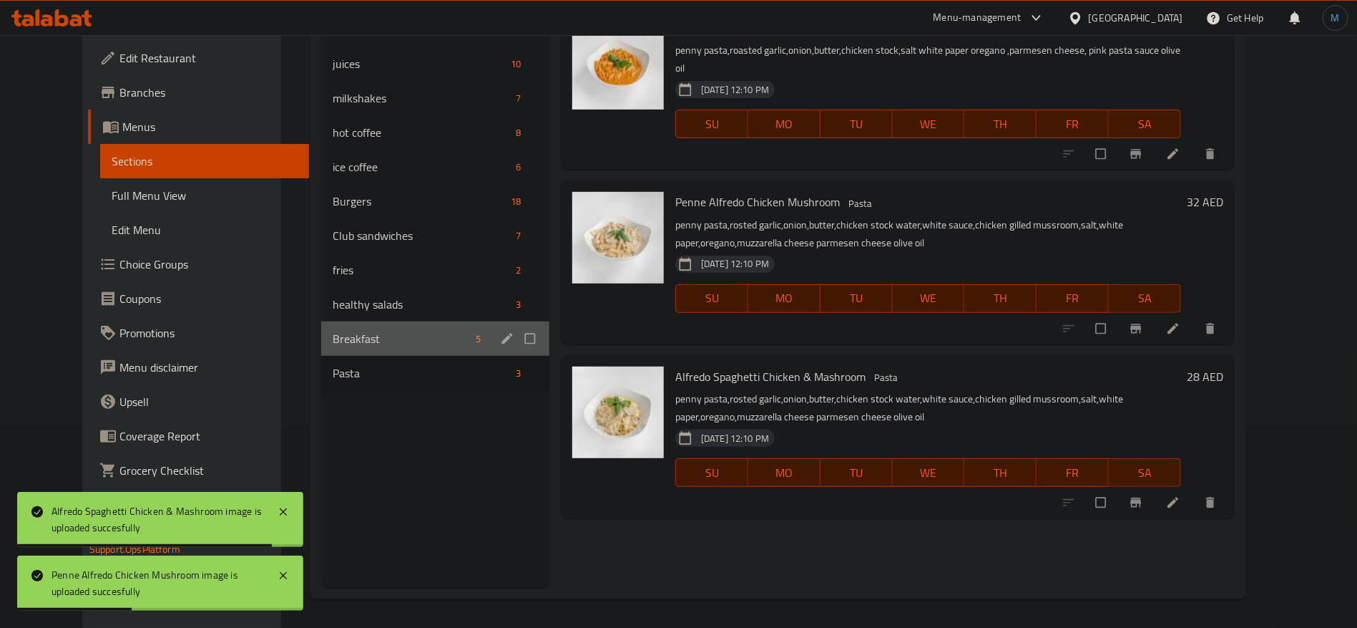
click at [418, 321] on div "Breakfast 5" at bounding box center [435, 338] width 228 height 34
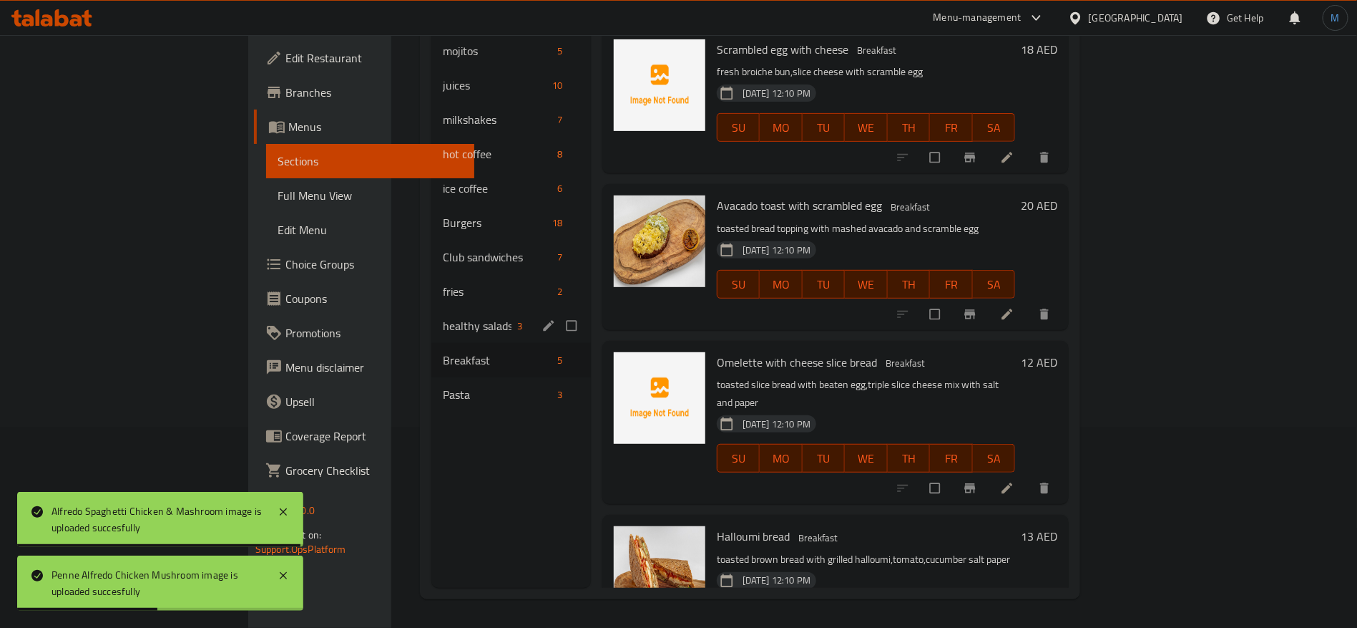
click at [432, 308] on div "healthy salads 3" at bounding box center [512, 325] width 160 height 34
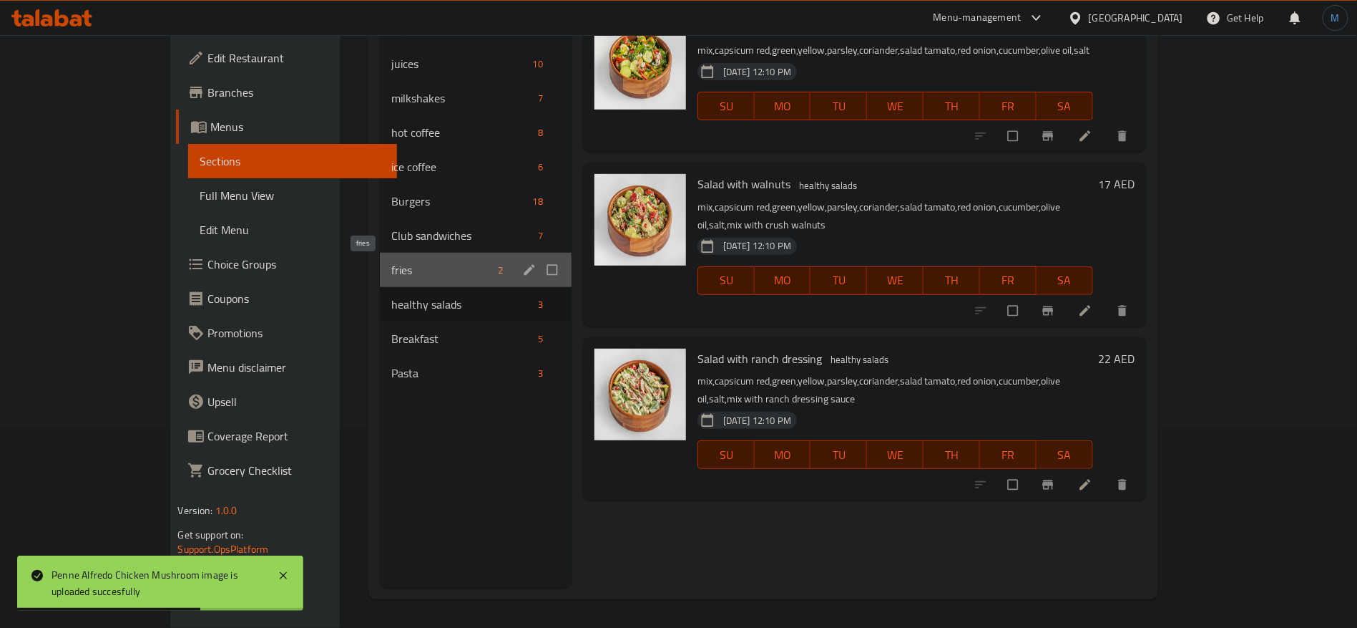
click at [391, 266] on span "fries" at bounding box center [441, 269] width 101 height 17
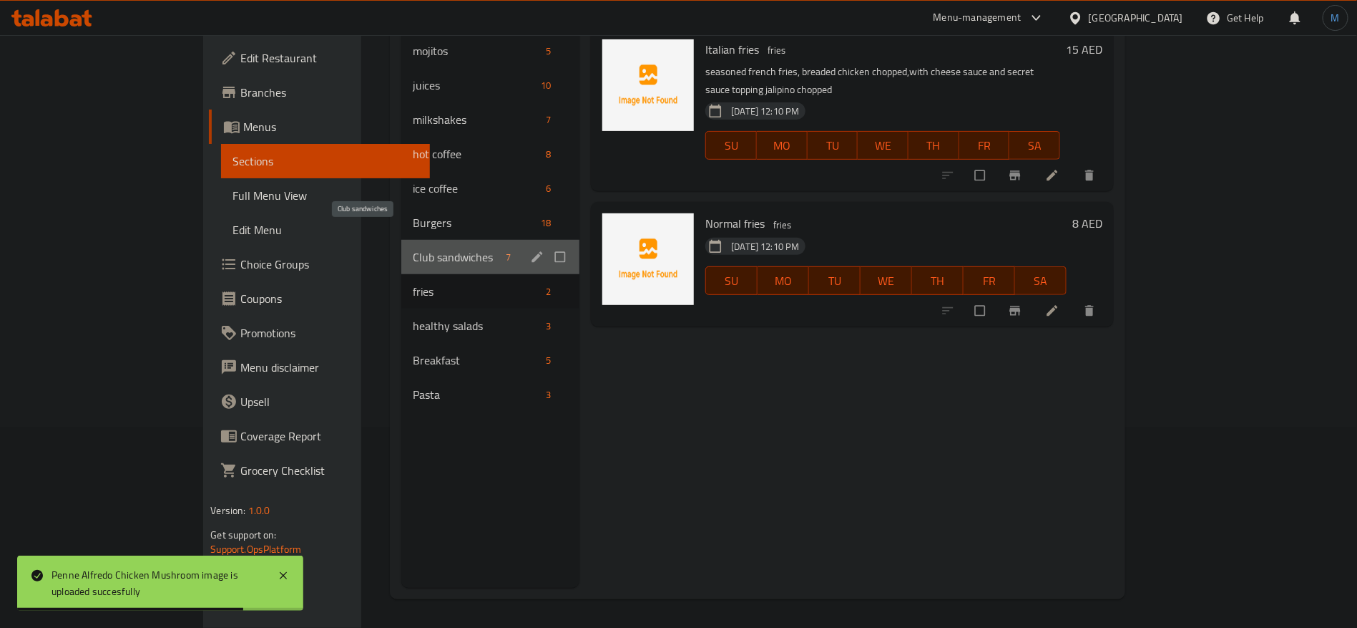
click at [413, 248] on span "Club sandwiches" at bounding box center [456, 256] width 87 height 17
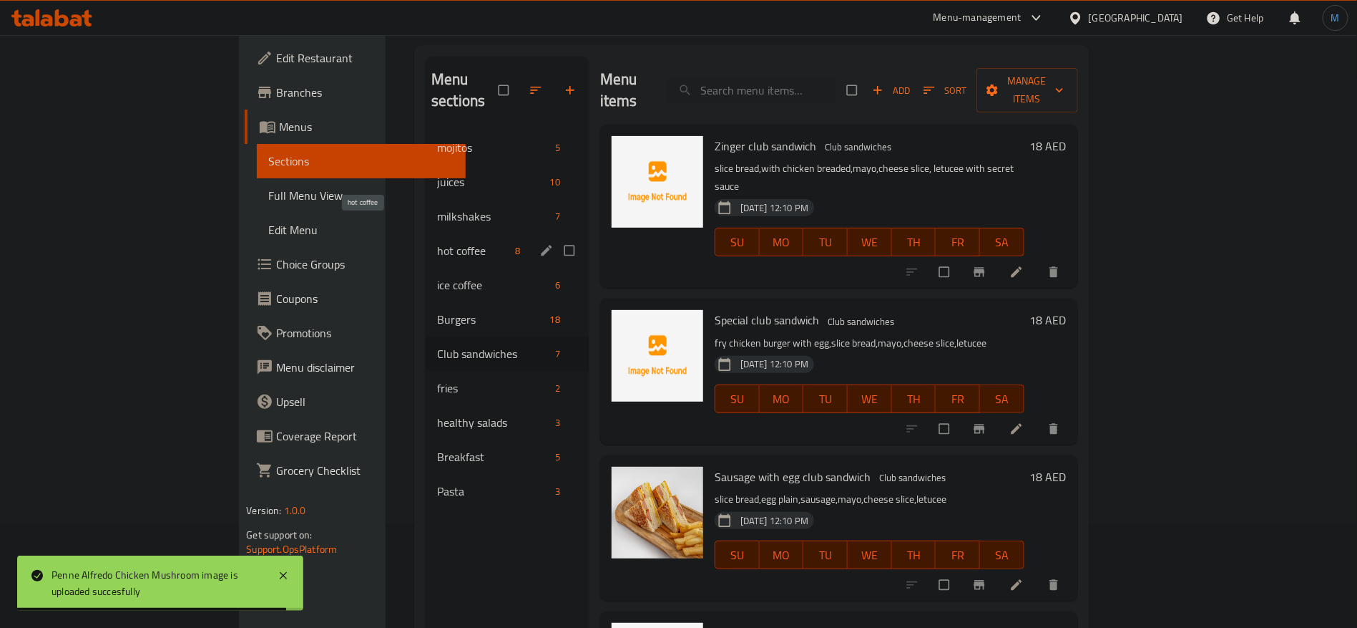
scroll to position [93, 0]
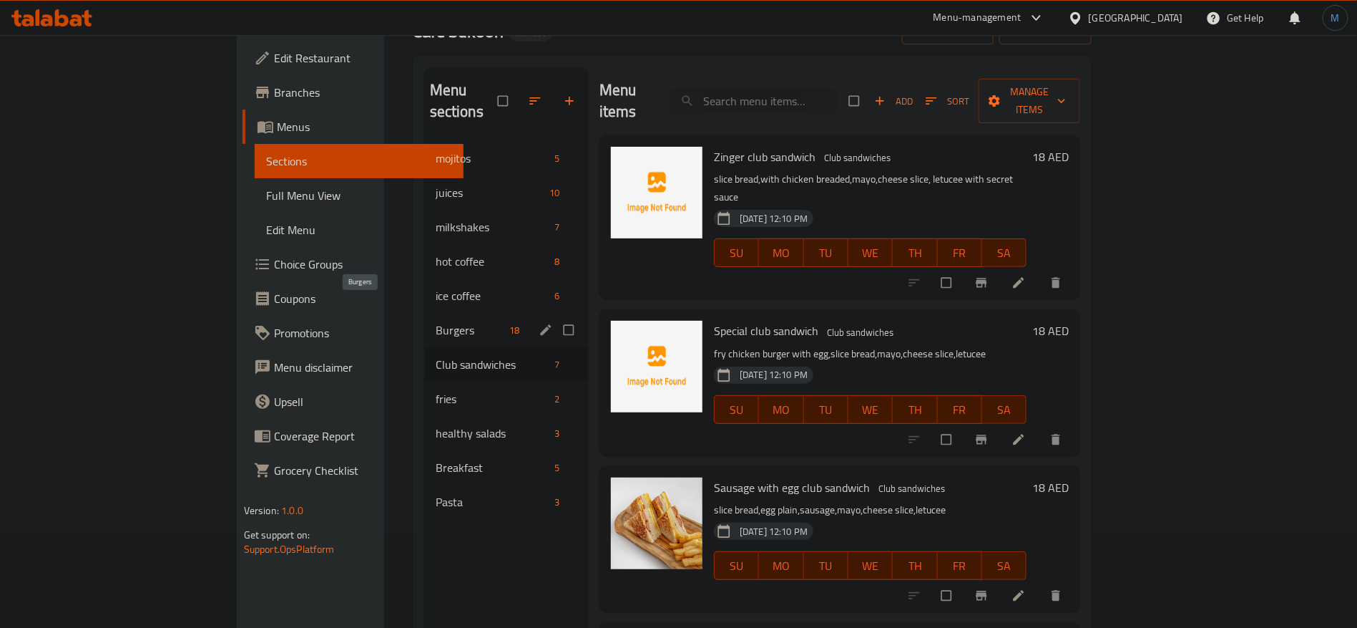
click at [436, 321] on span "Burgers" at bounding box center [470, 329] width 68 height 17
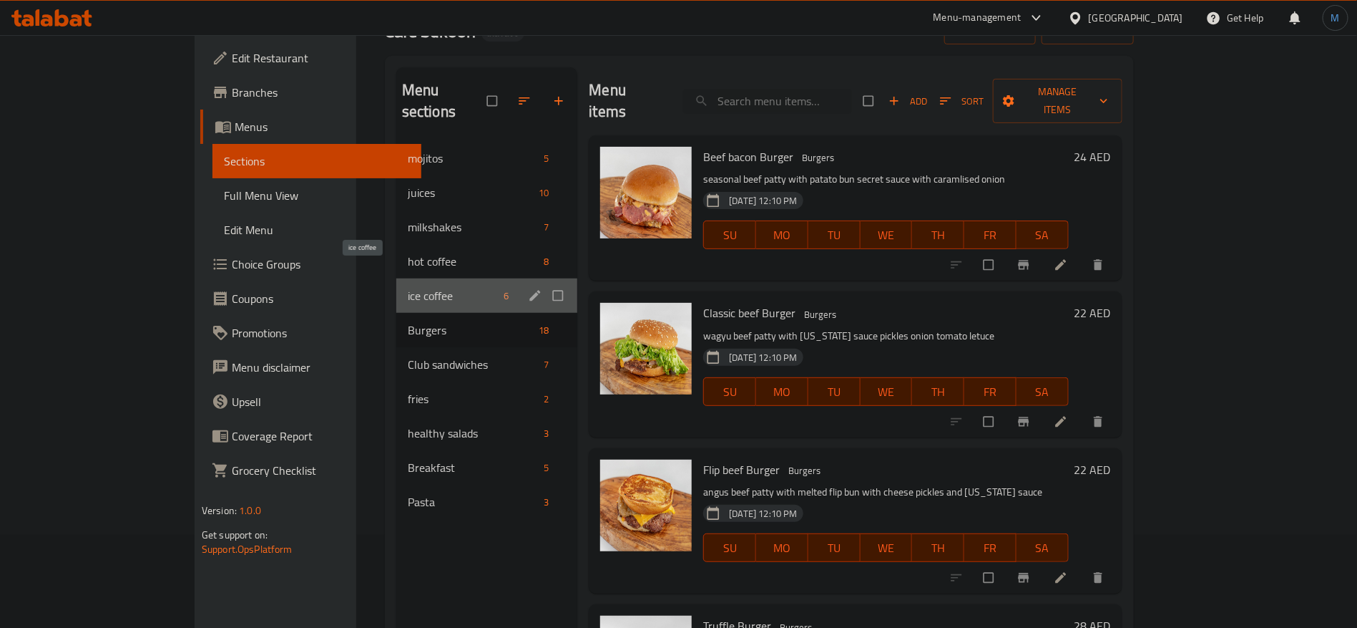
click at [408, 287] on span "ice coffee" at bounding box center [453, 295] width 91 height 17
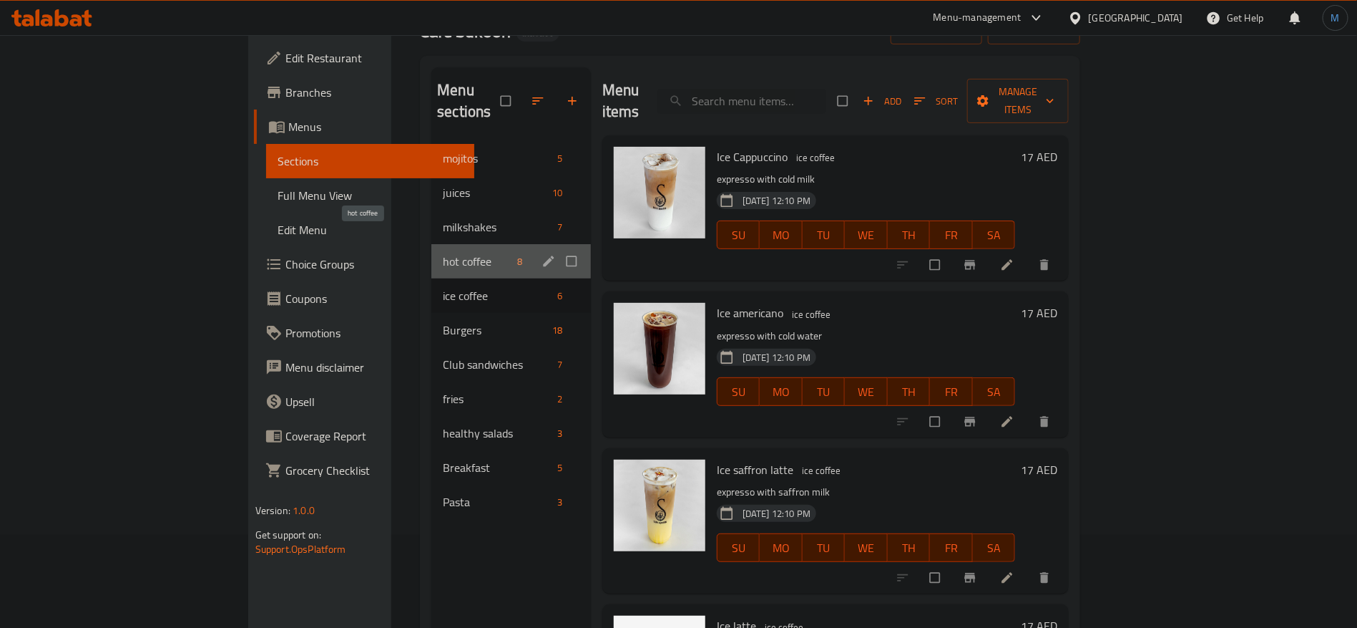
click at [443, 253] on span "hot coffee" at bounding box center [477, 261] width 69 height 17
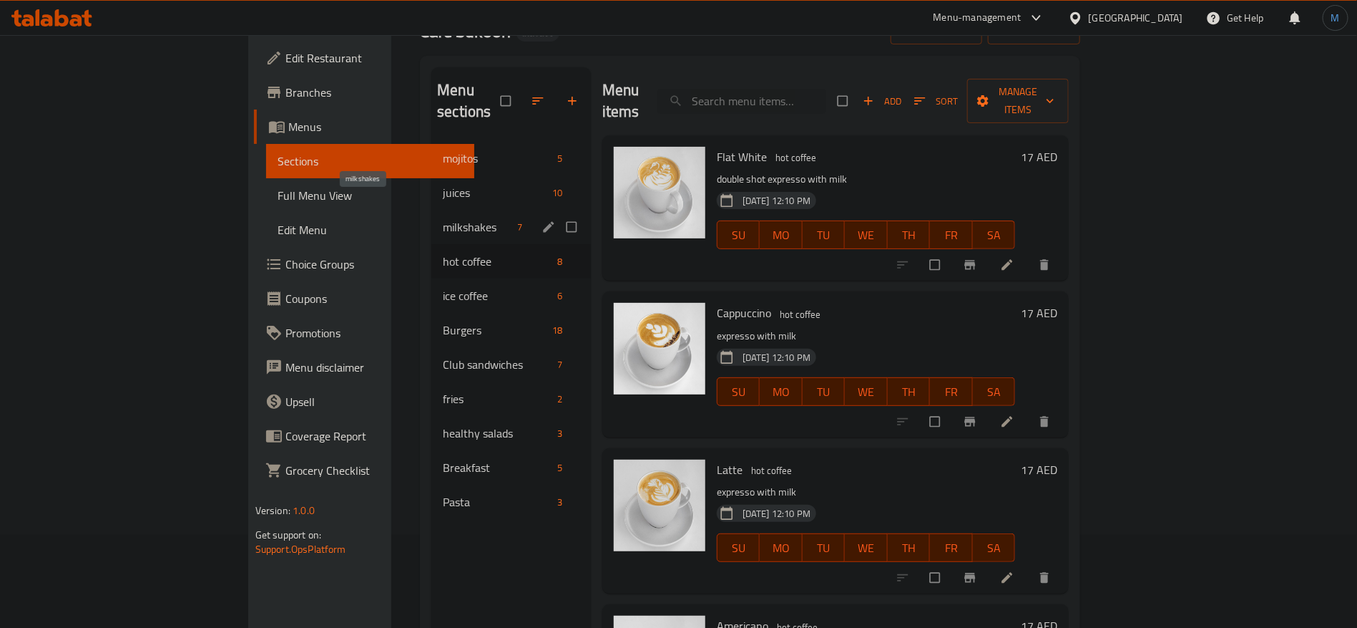
click at [443, 218] on span "milkshakes" at bounding box center [477, 226] width 69 height 17
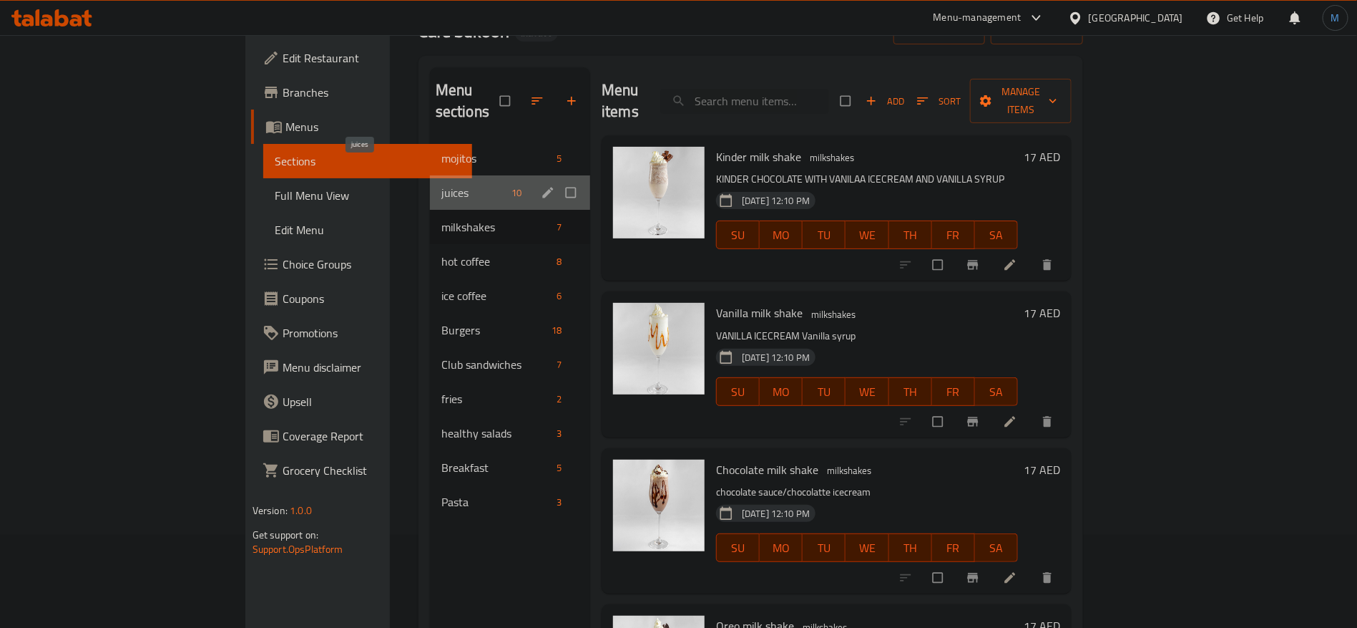
click at [442, 184] on span "juices" at bounding box center [474, 192] width 64 height 17
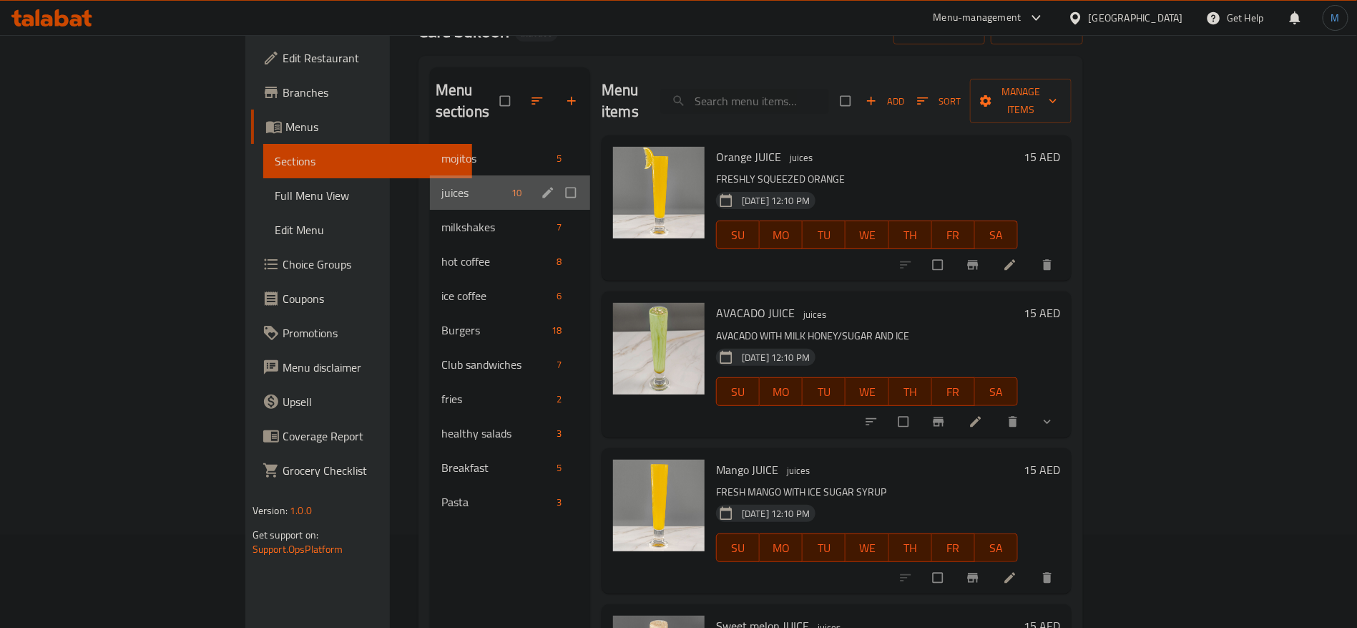
click at [430, 175] on div "juices 10" at bounding box center [510, 192] width 160 height 34
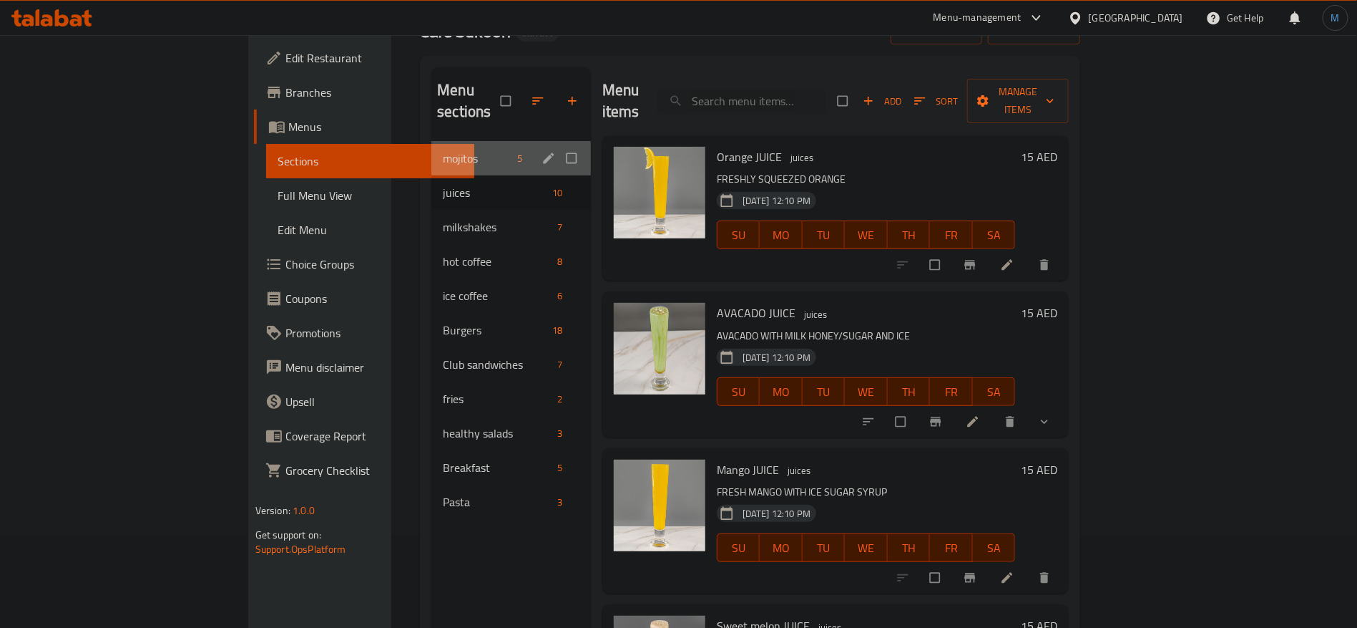
click at [443, 150] on span "mojitos" at bounding box center [477, 158] width 69 height 17
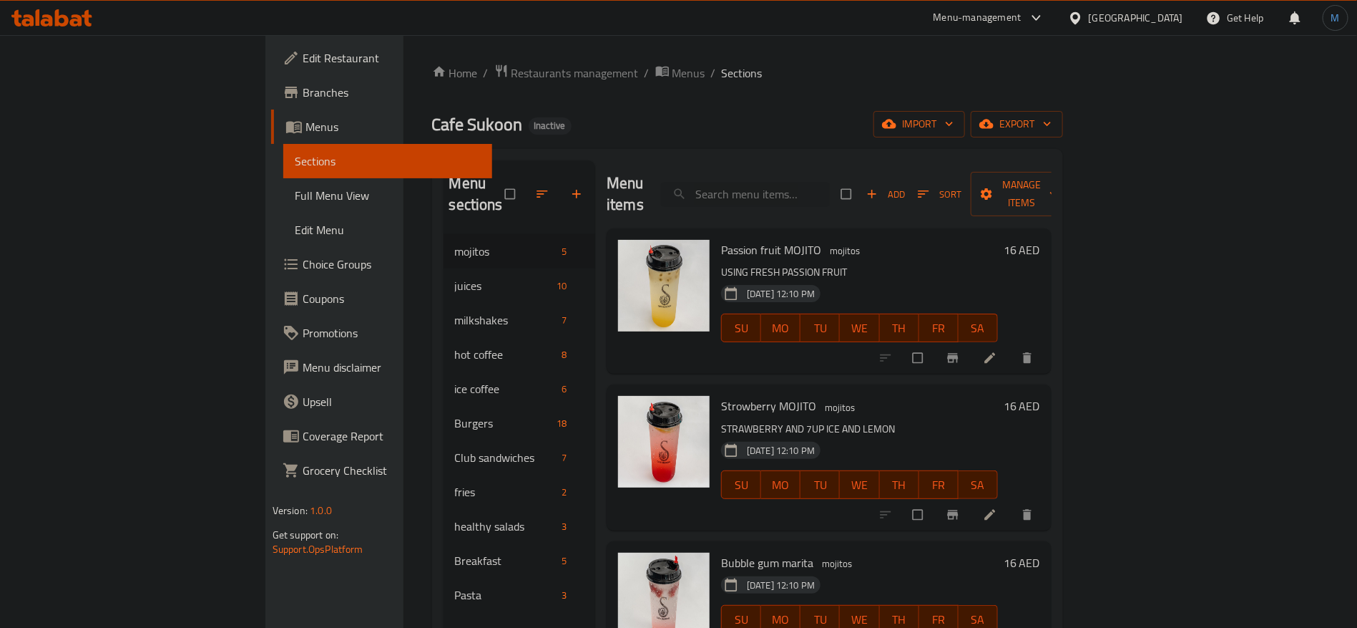
click at [283, 205] on link "Full Menu View" at bounding box center [387, 195] width 209 height 34
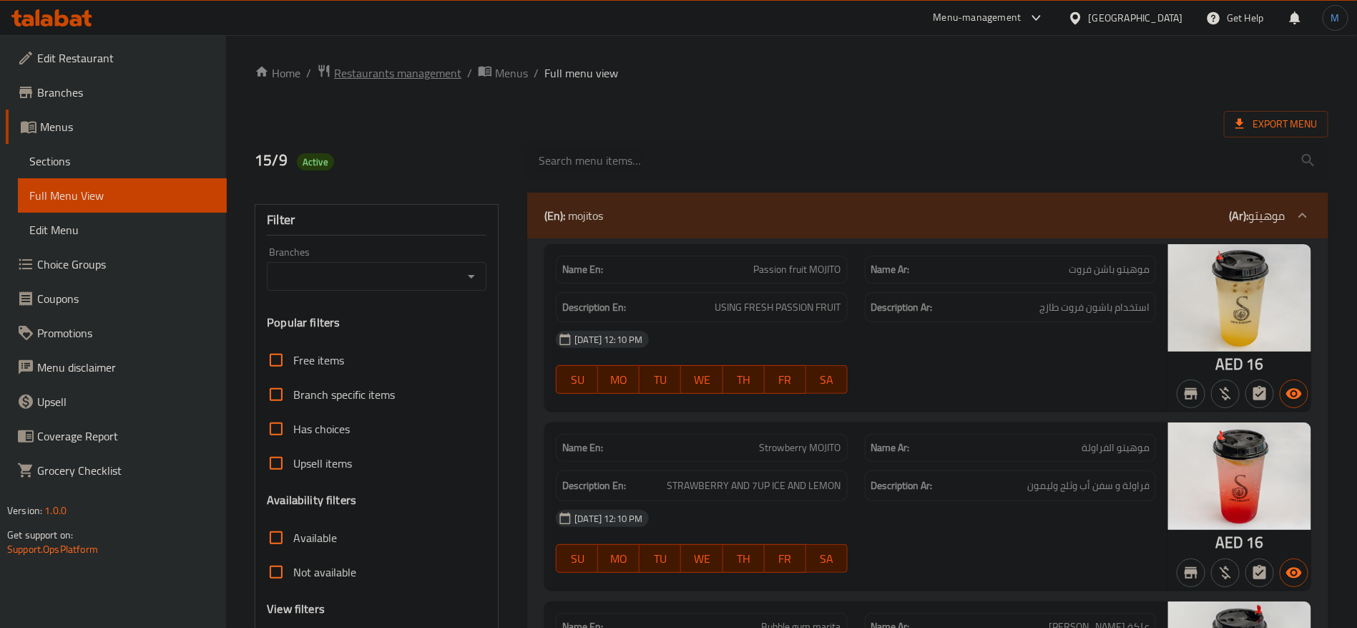
click at [416, 65] on span "Restaurants management" at bounding box center [397, 72] width 127 height 17
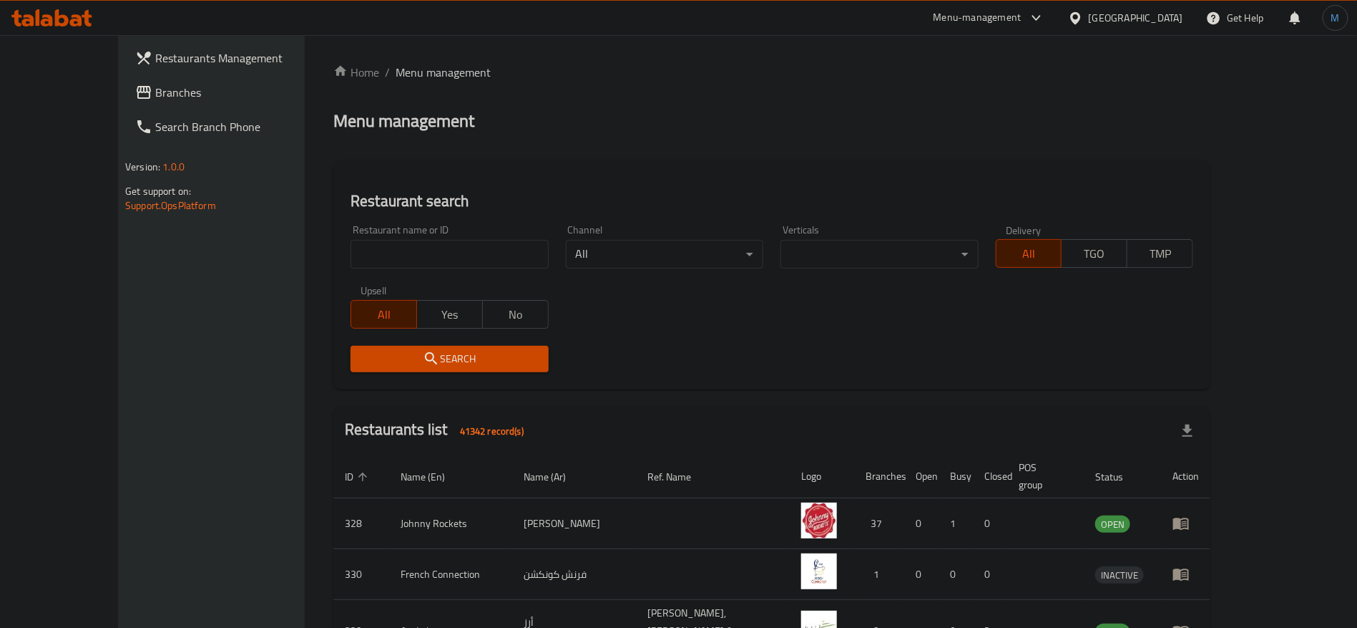
click at [155, 99] on span "Branches" at bounding box center [244, 92] width 178 height 17
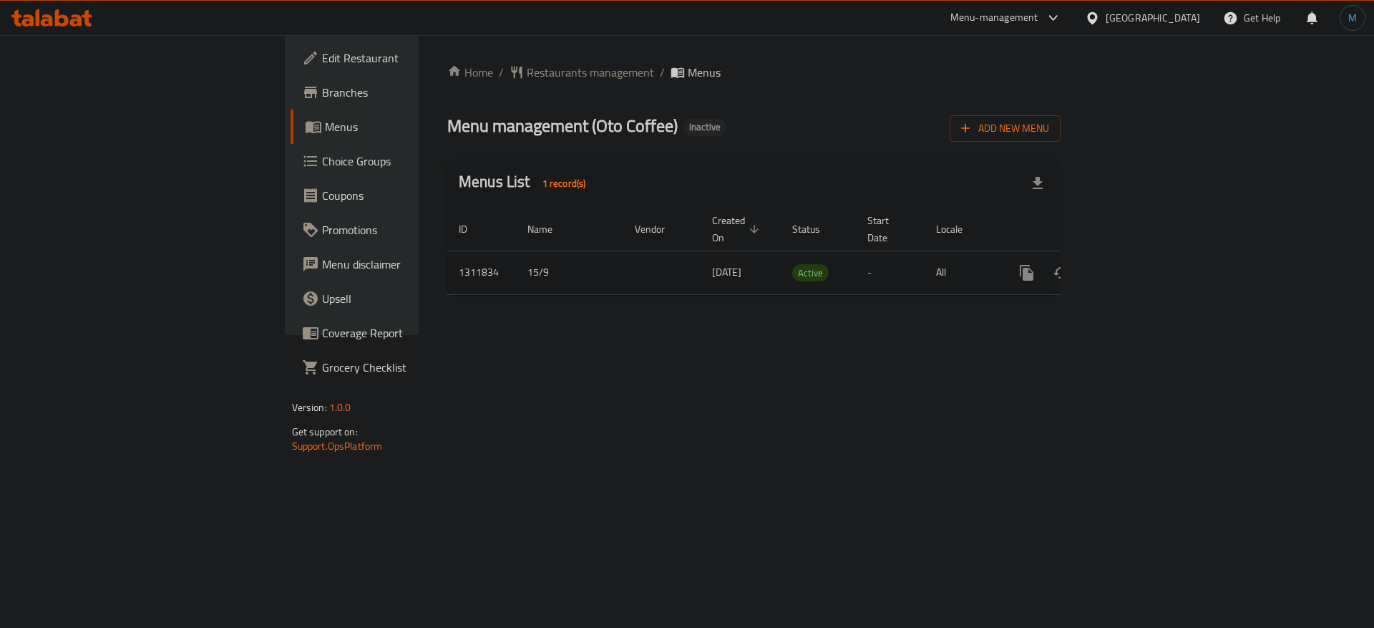
click at [1139, 264] on icon "enhanced table" at bounding box center [1129, 272] width 17 height 17
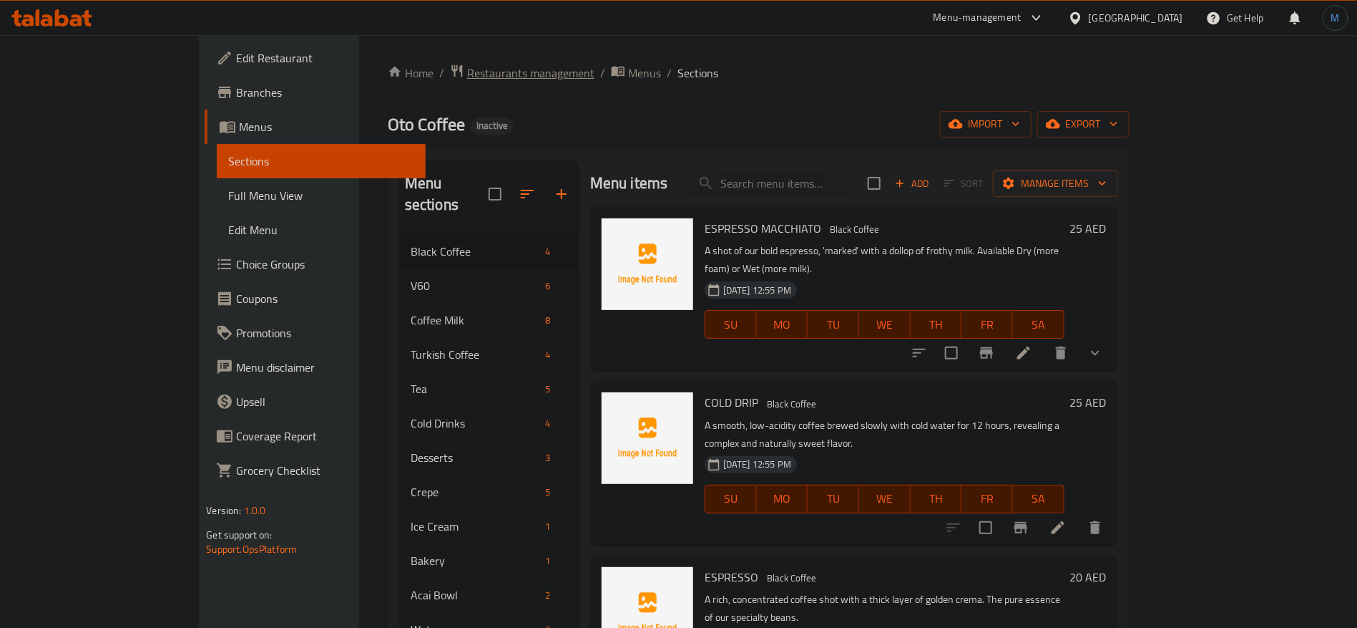
click at [467, 69] on span "Restaurants management" at bounding box center [530, 72] width 127 height 17
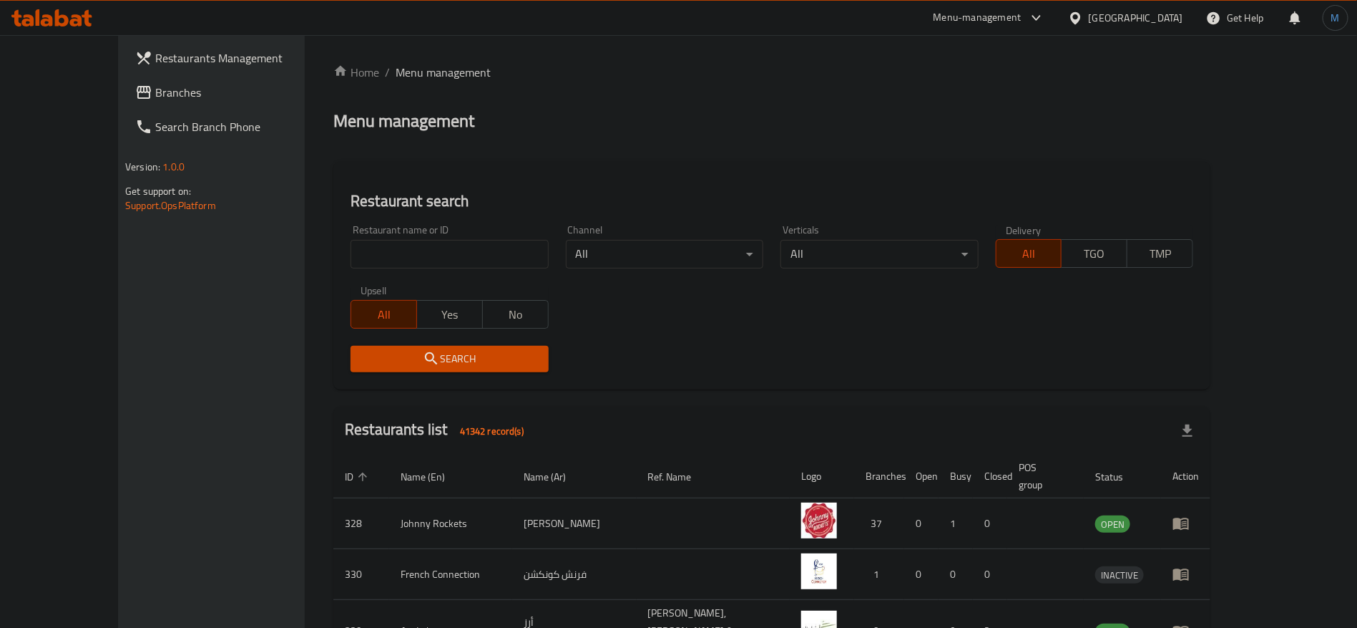
click at [155, 97] on span "Branches" at bounding box center [244, 92] width 178 height 17
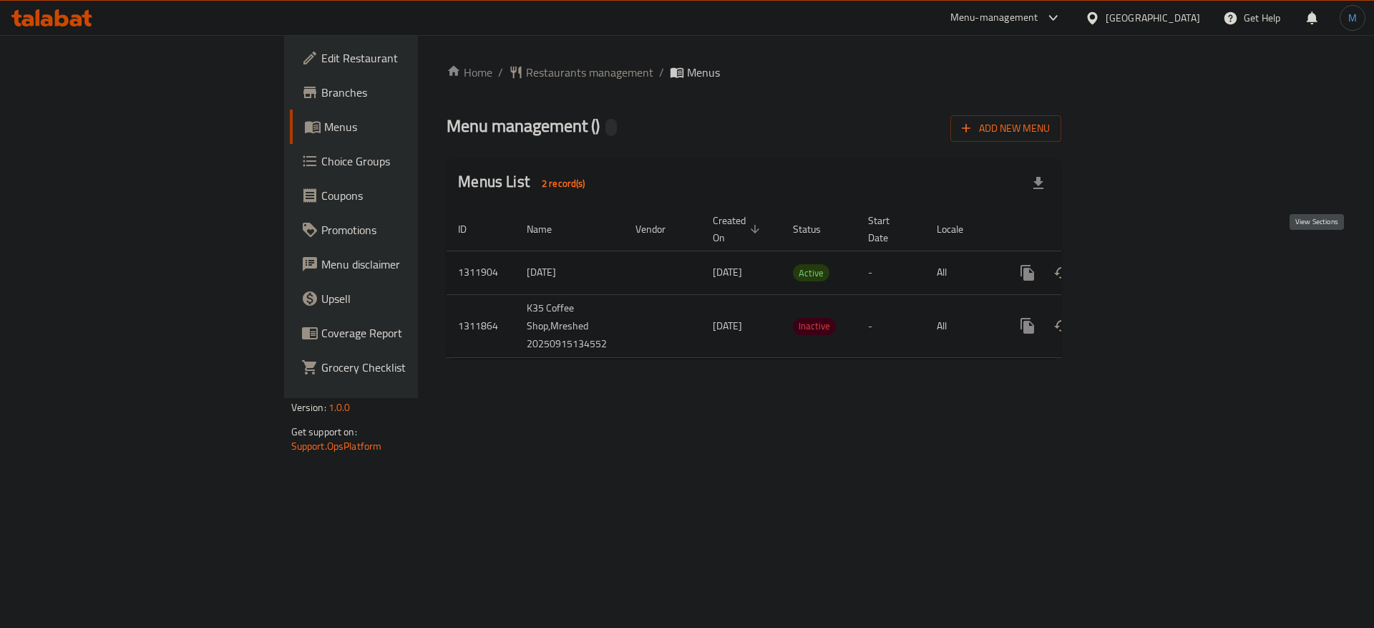
click at [1139, 264] on icon "enhanced table" at bounding box center [1130, 272] width 17 height 17
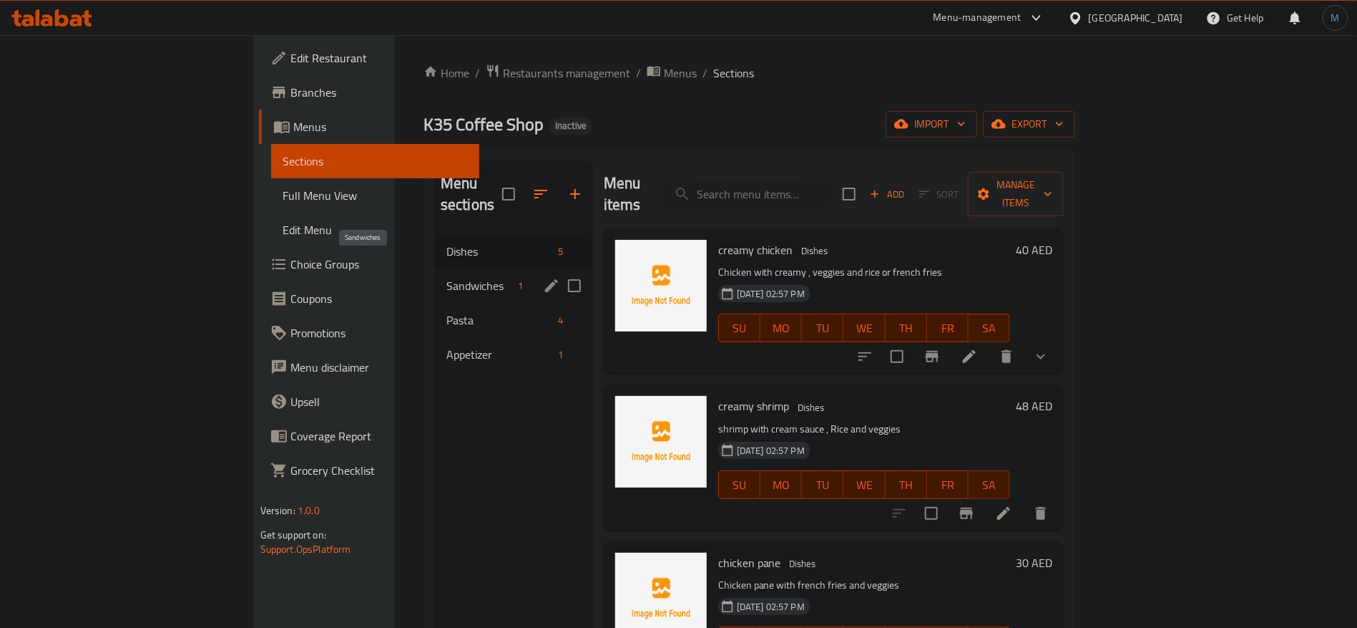
click at [447, 277] on span "Sandwiches" at bounding box center [480, 285] width 67 height 17
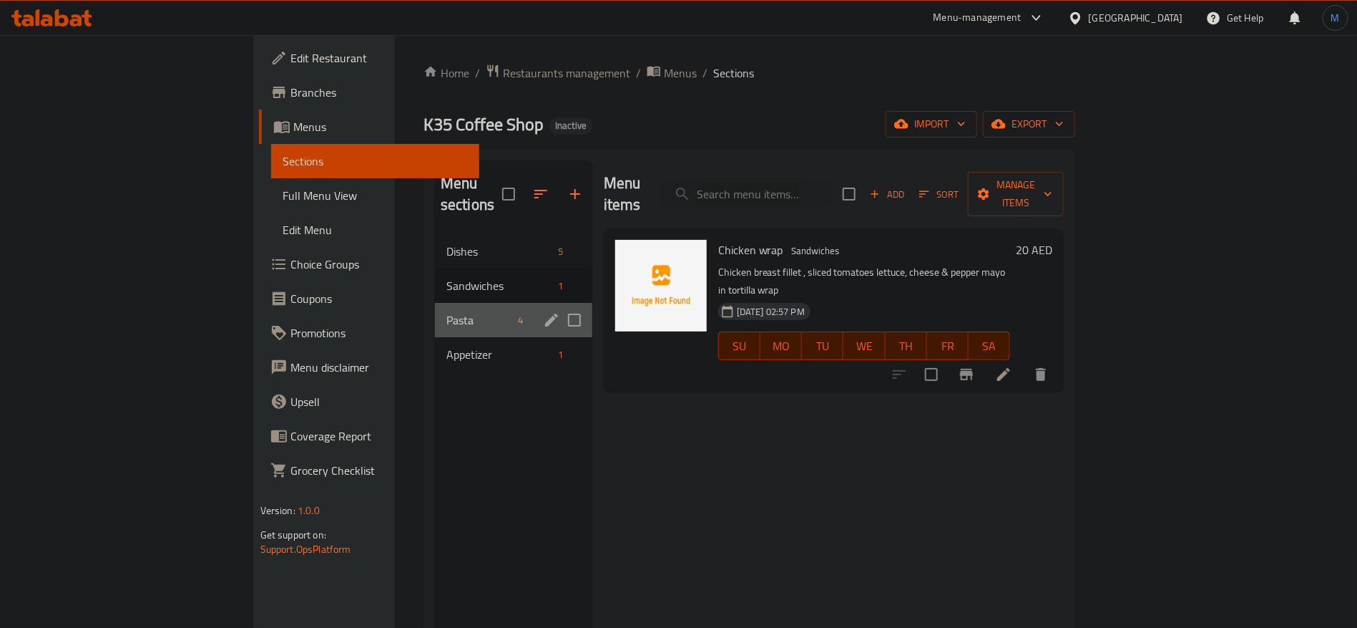
click at [435, 303] on div "Pasta 4" at bounding box center [513, 320] width 157 height 34
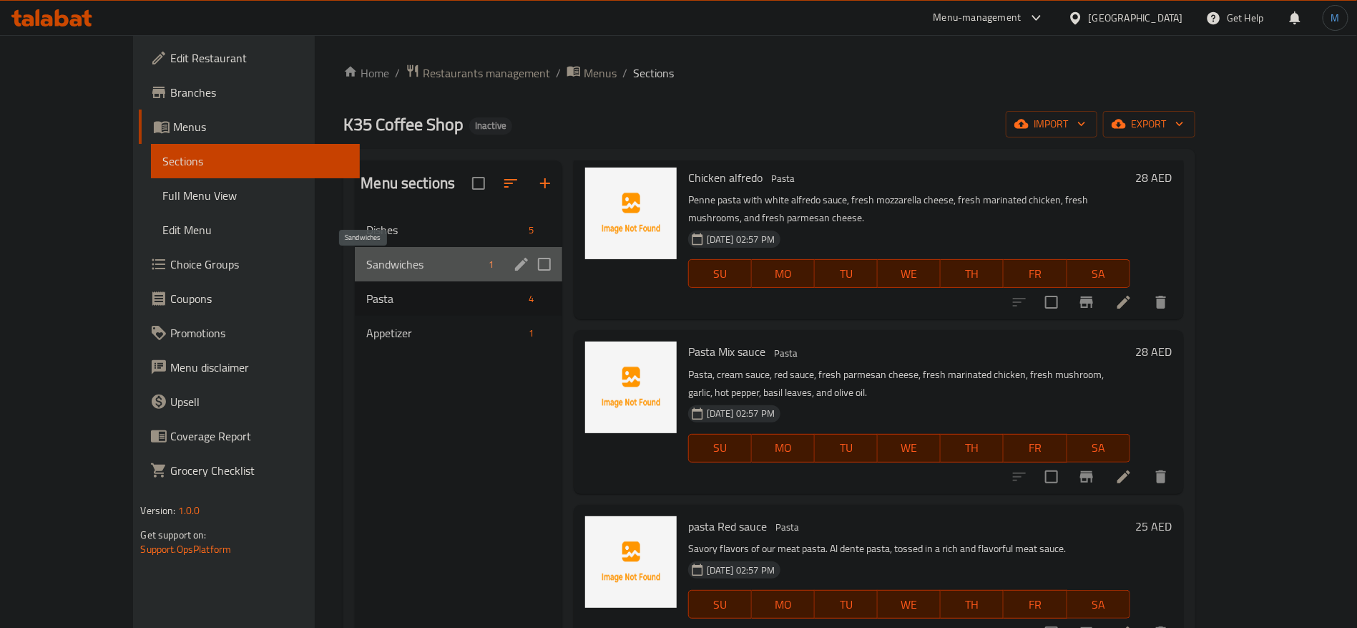
click at [366, 260] on span "Sandwiches" at bounding box center [424, 263] width 116 height 17
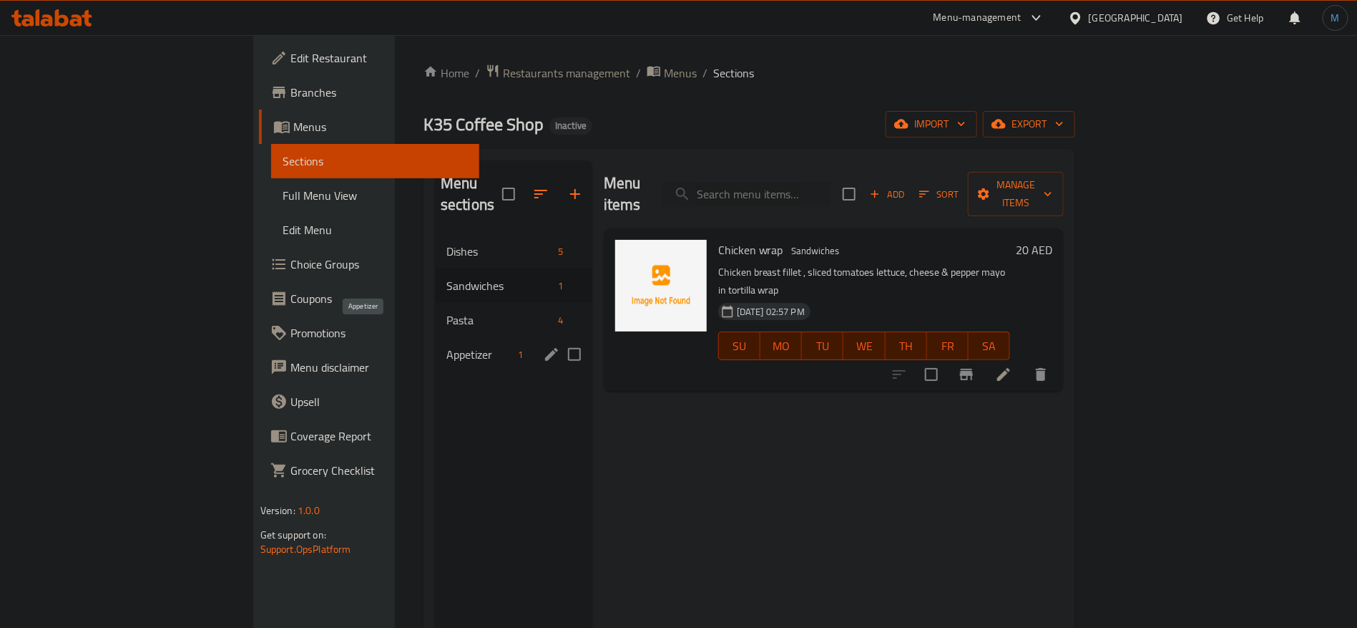
click at [447, 346] on span "Appetizer" at bounding box center [480, 354] width 67 height 17
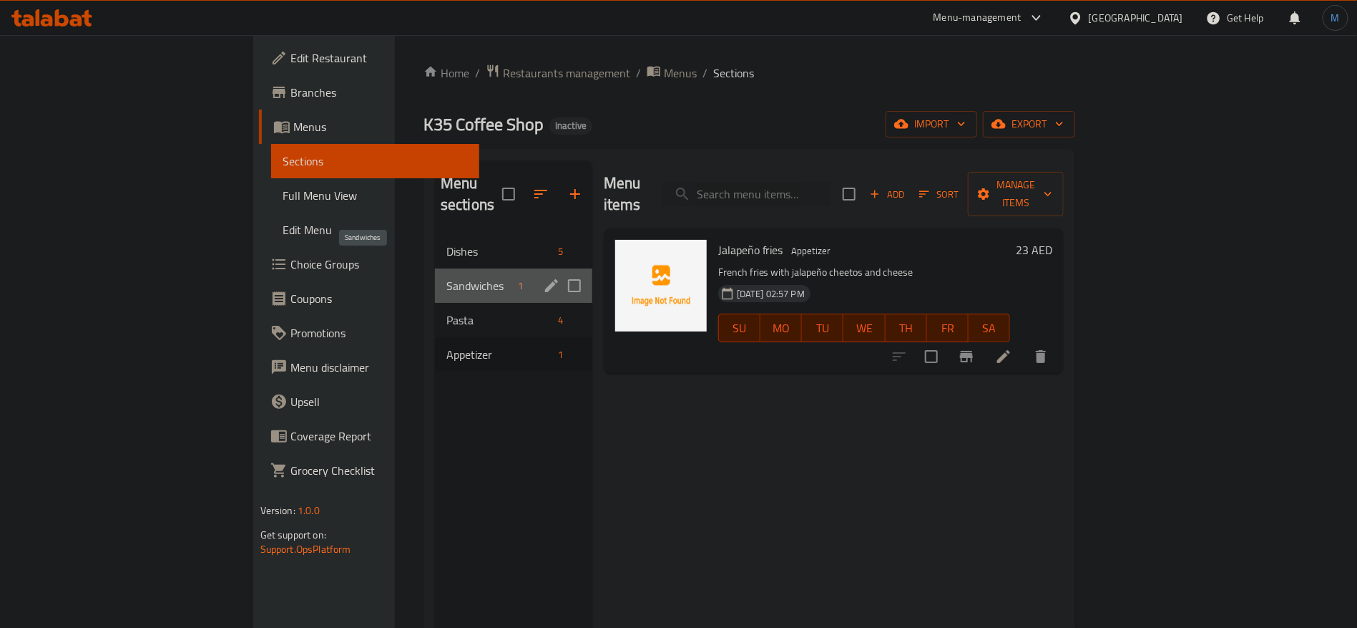
click at [447, 277] on span "Sandwiches" at bounding box center [480, 285] width 67 height 17
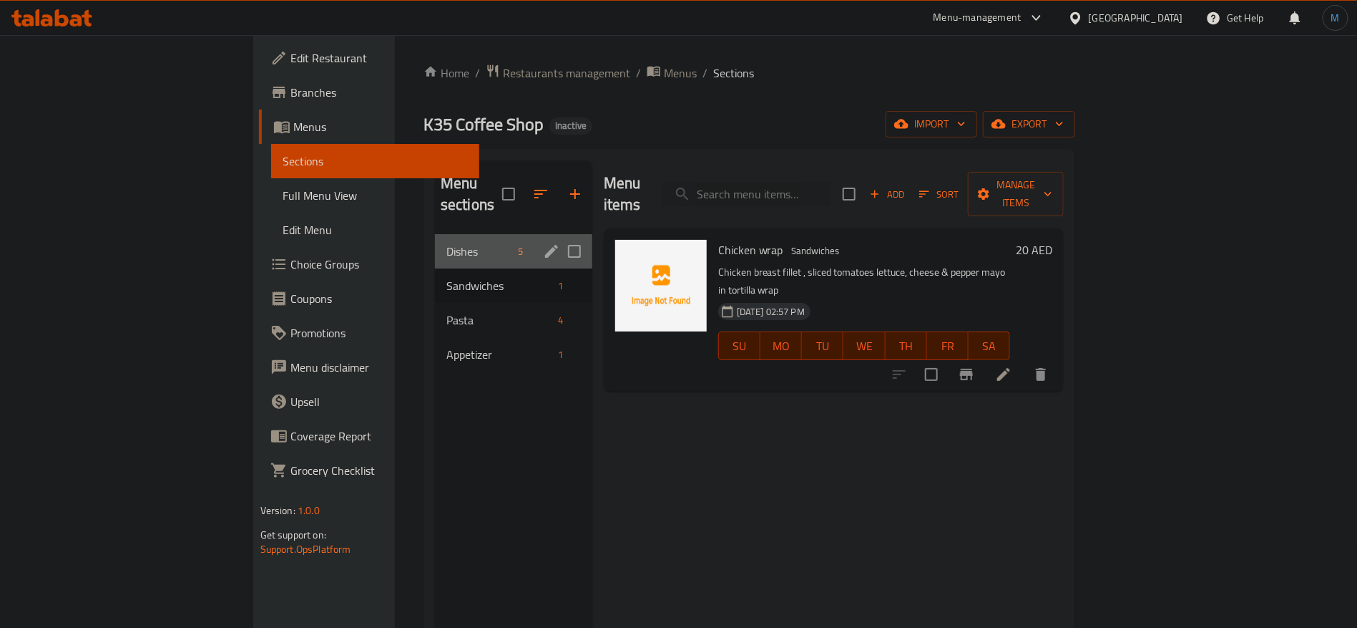
click at [435, 234] on div "Dishes 5" at bounding box center [513, 251] width 157 height 34
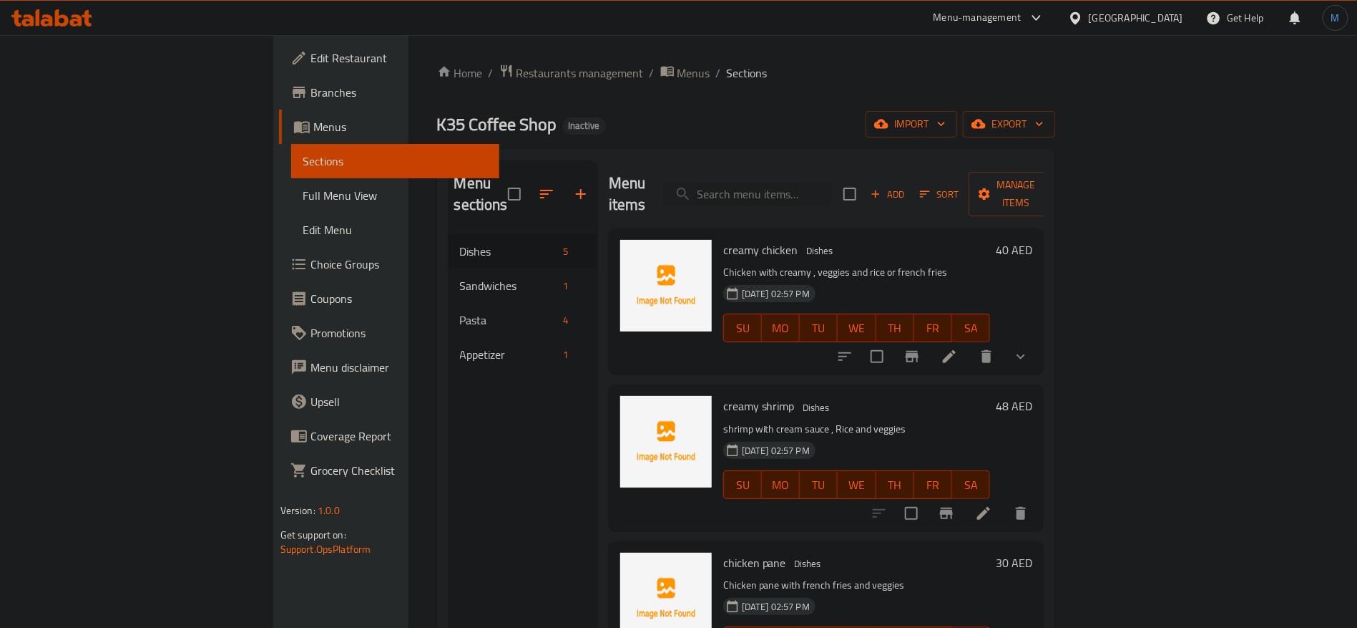
click at [449, 550] on div "Menu sections Dishes 5 Sandwiches 1 Pasta 4 Appetizer 1" at bounding box center [523, 474] width 149 height 628
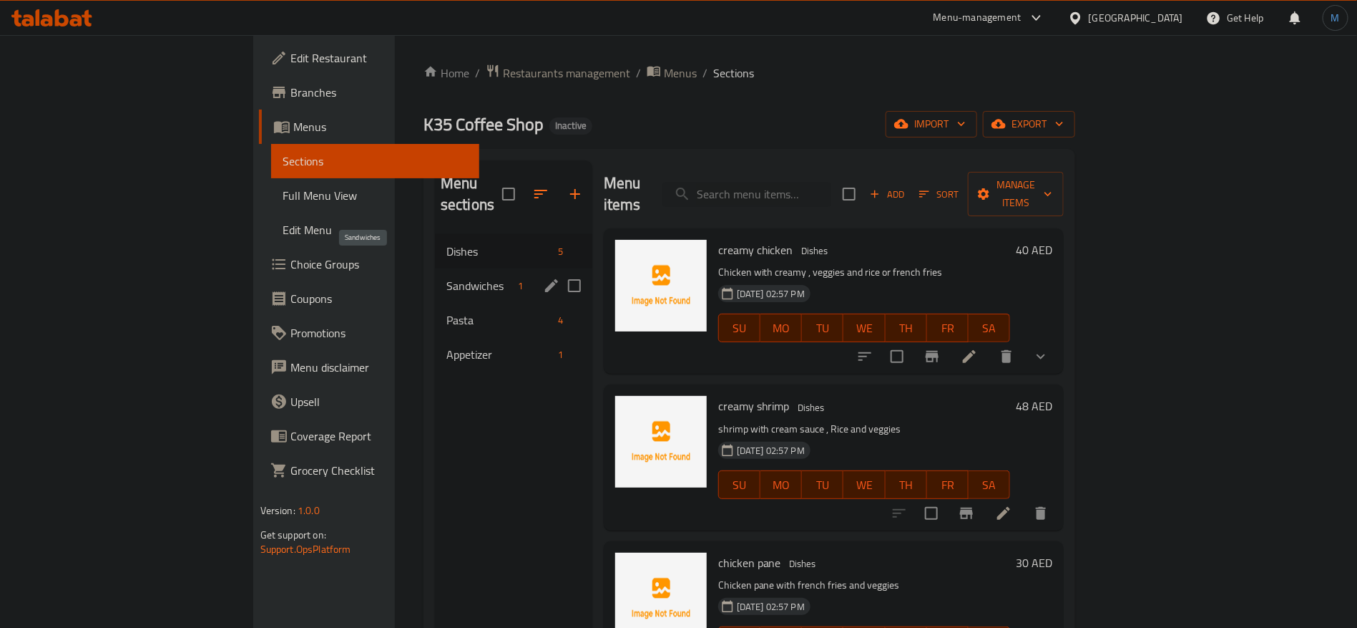
click at [447, 277] on span "Sandwiches" at bounding box center [480, 285] width 67 height 17
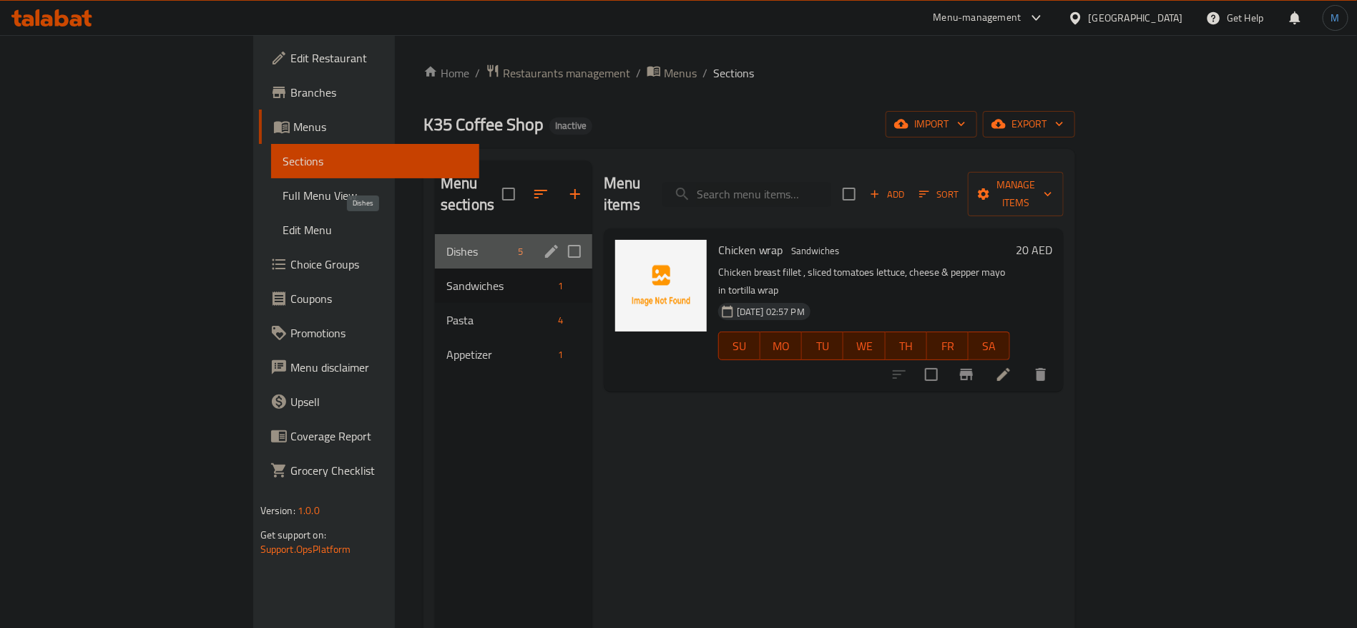
click at [447, 243] on span "Dishes" at bounding box center [480, 251] width 67 height 17
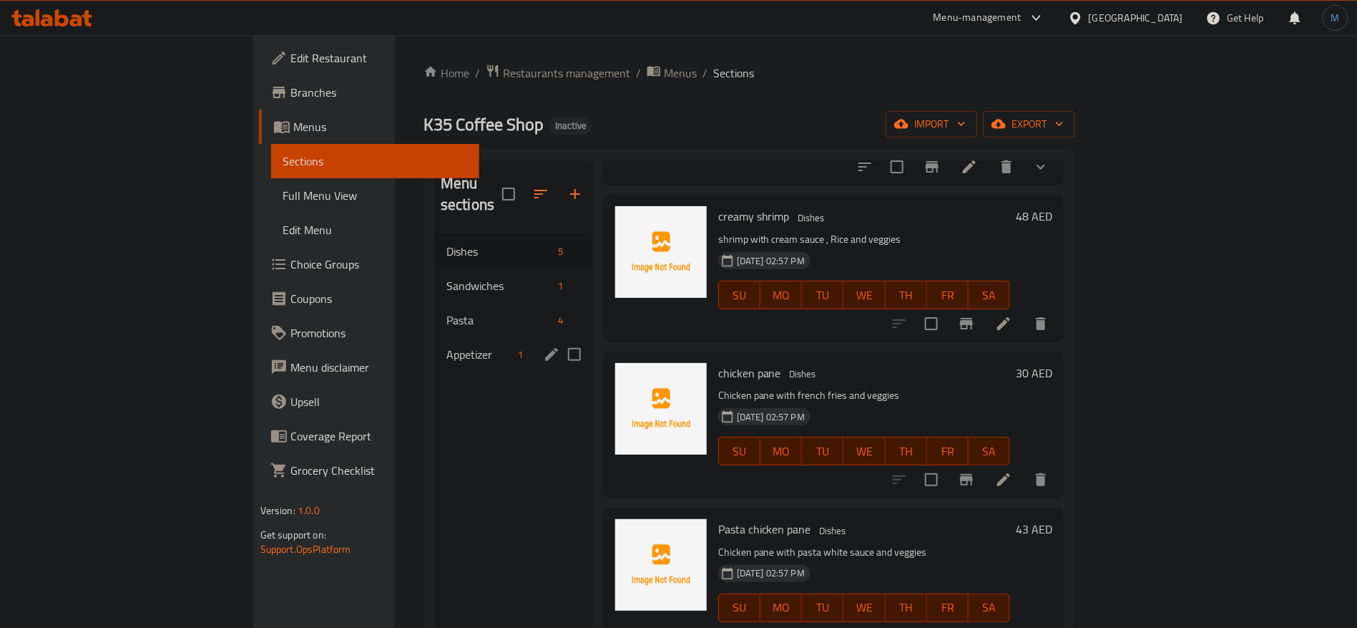
click at [435, 337] on div "Appetizer 1" at bounding box center [513, 354] width 157 height 34
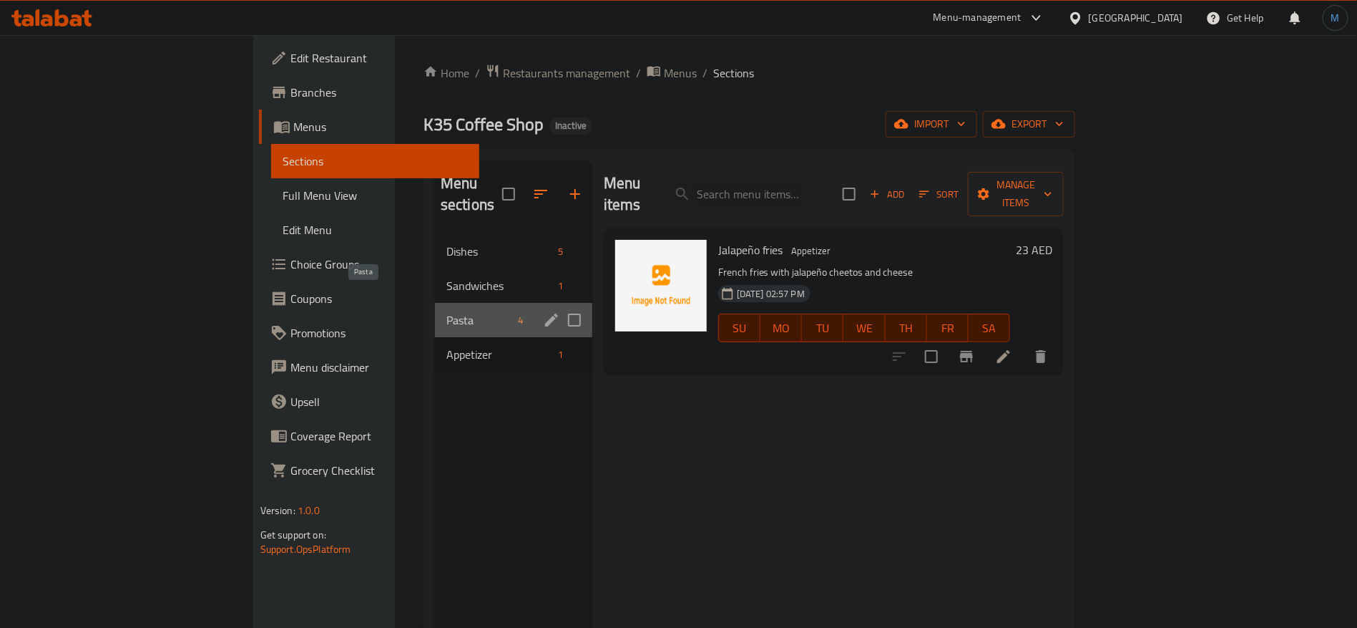
click at [447, 311] on span "Pasta" at bounding box center [480, 319] width 67 height 17
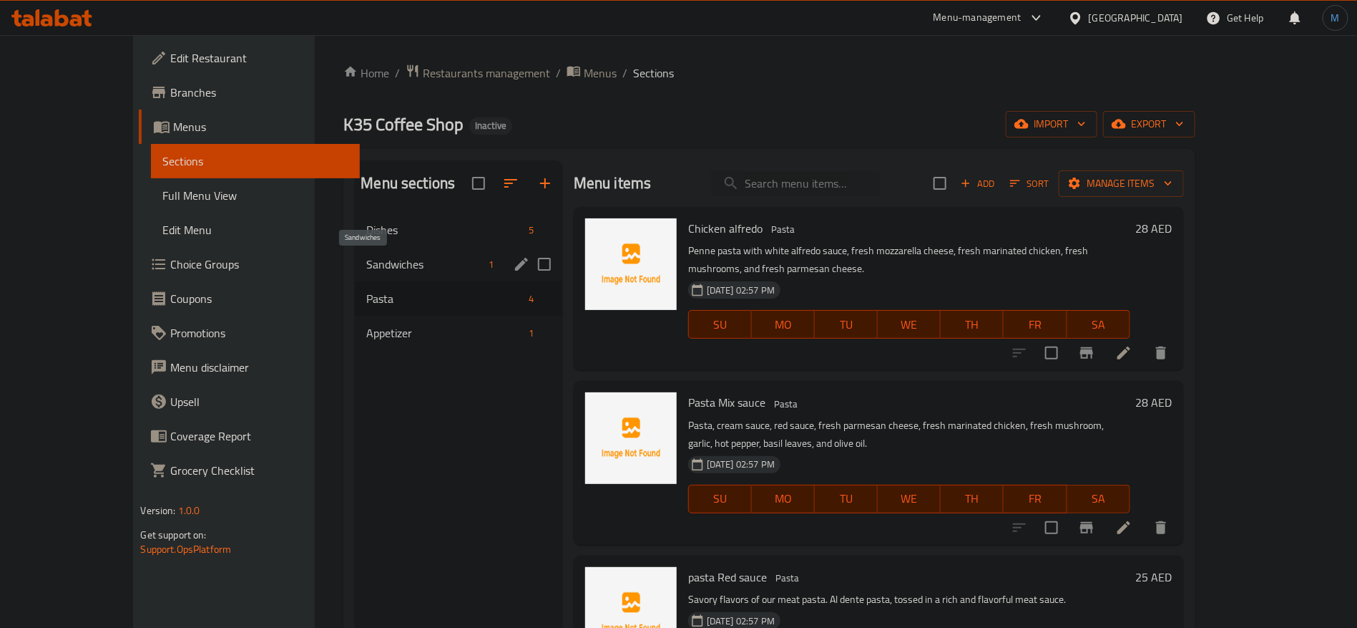
click at [387, 264] on span "Sandwiches" at bounding box center [424, 263] width 116 height 17
